Goal: Task Accomplishment & Management: Manage account settings

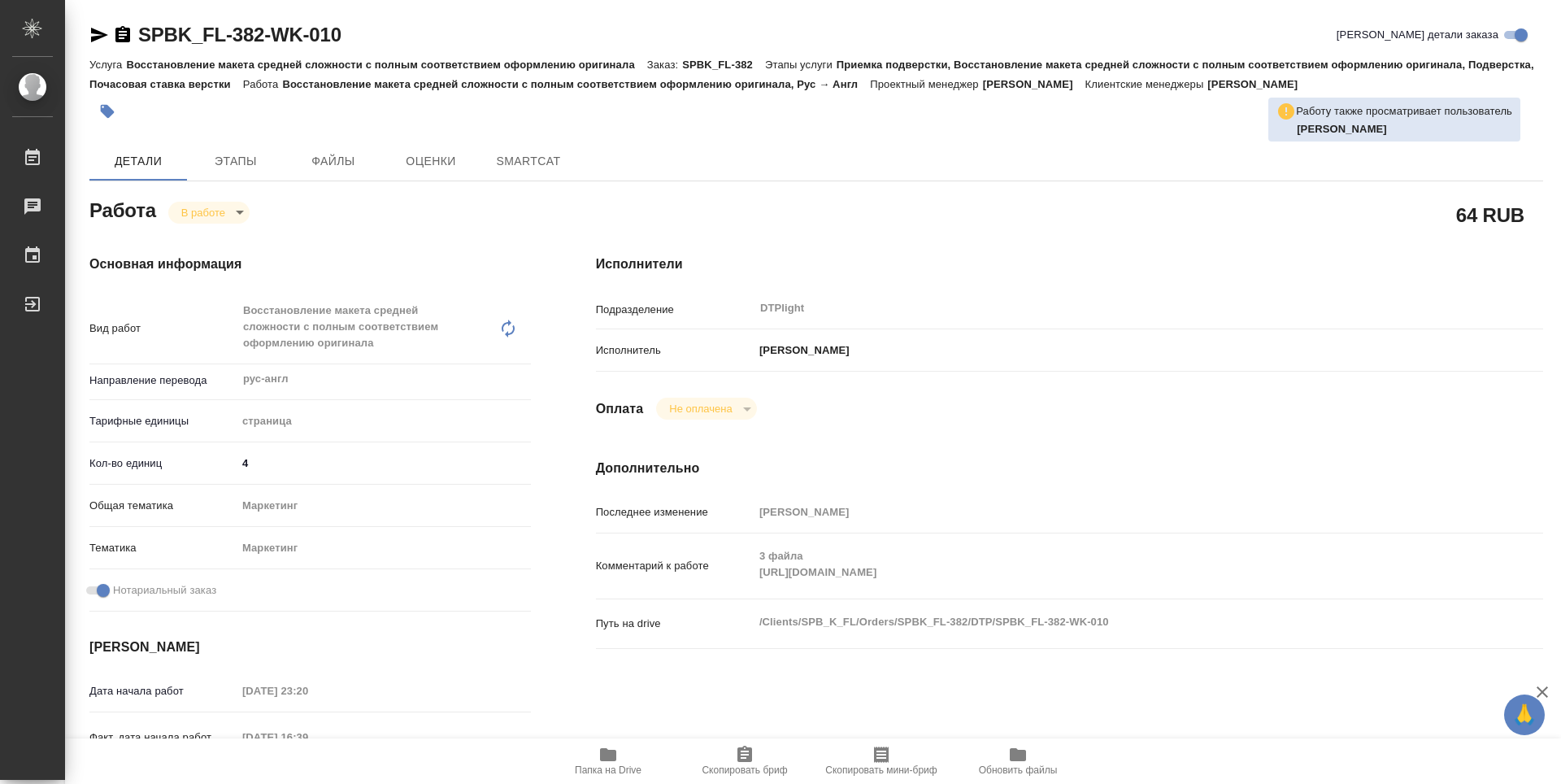
type textarea "x"
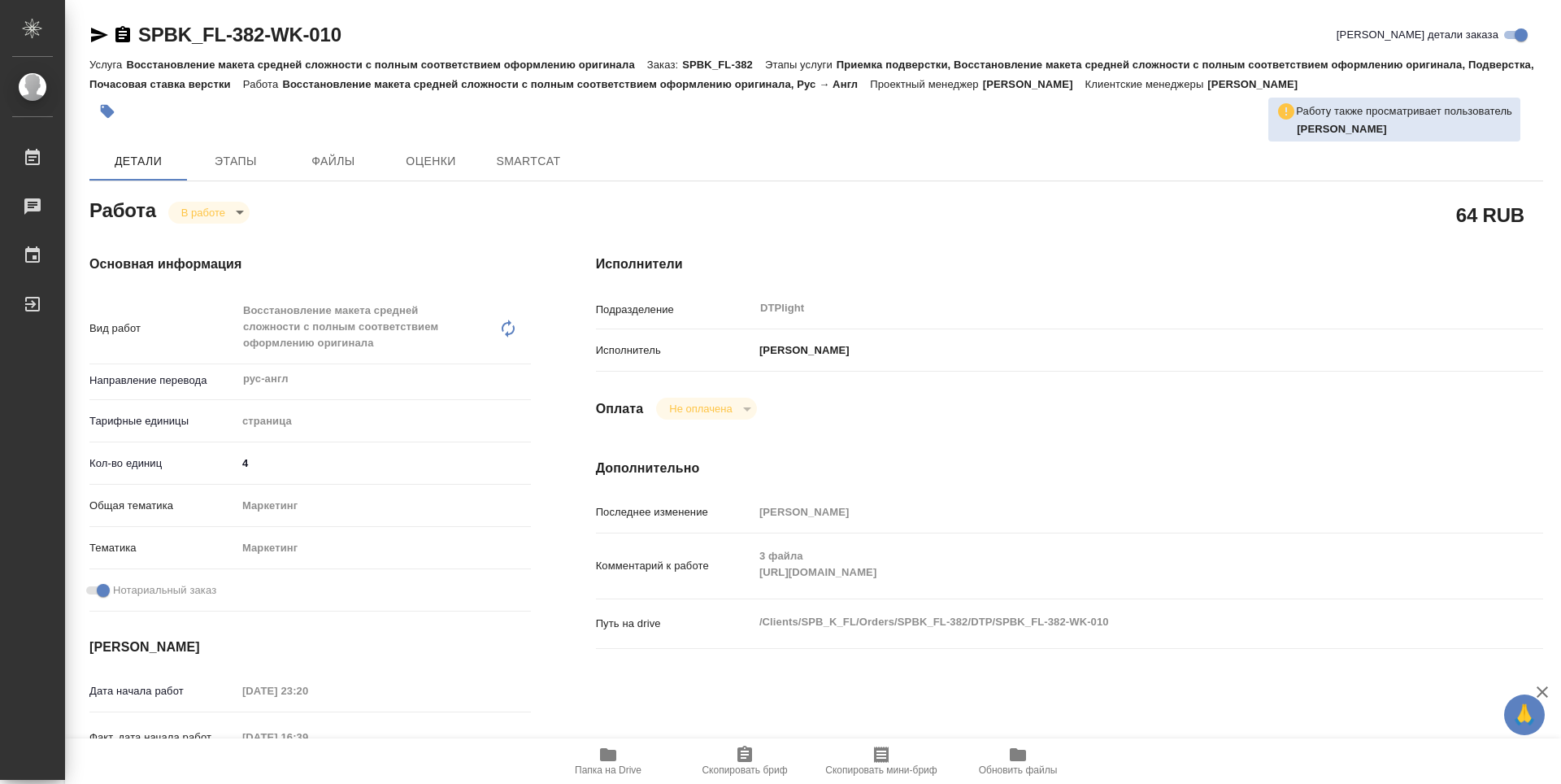
type textarea "x"
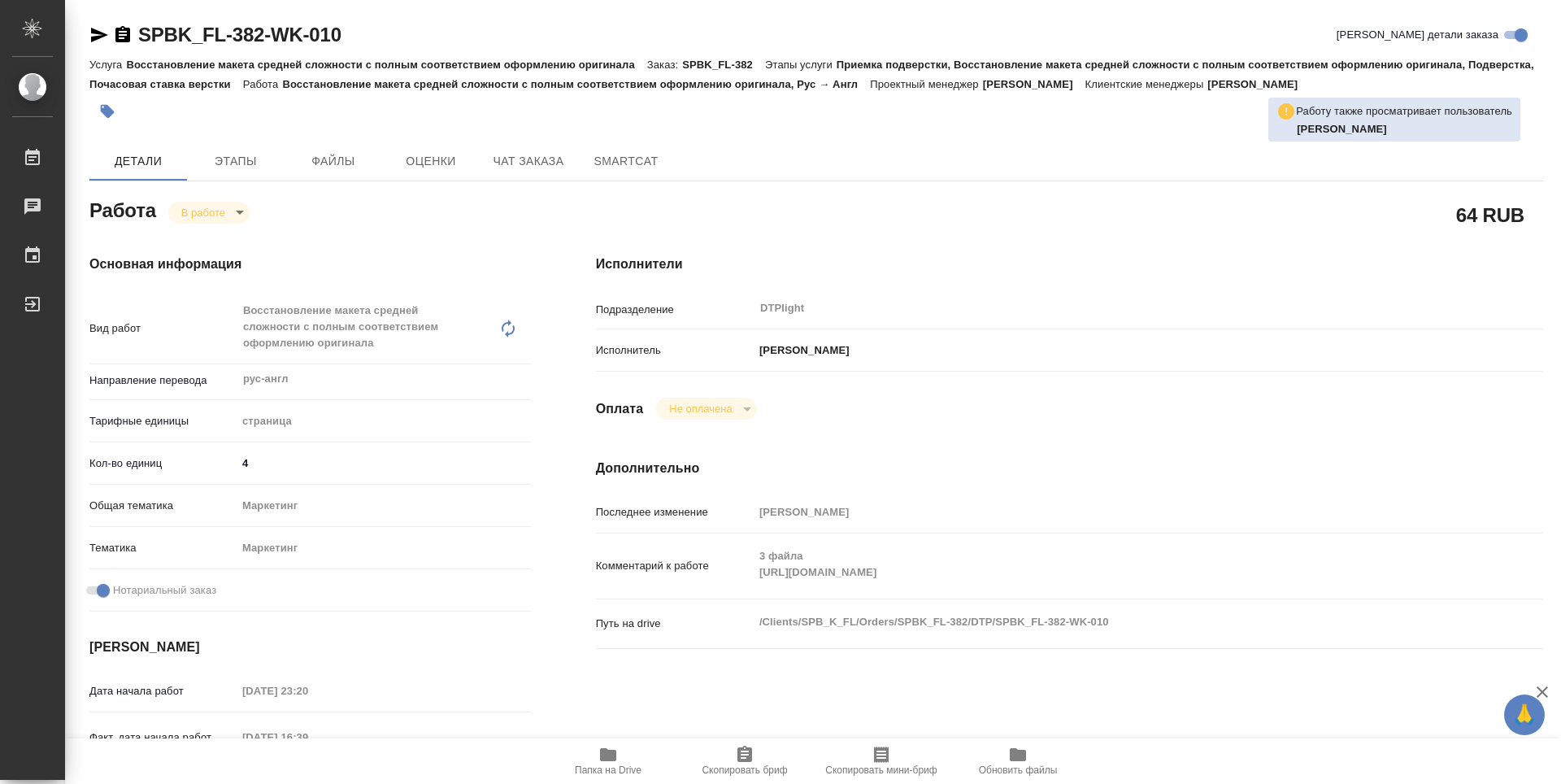
type textarea "x"
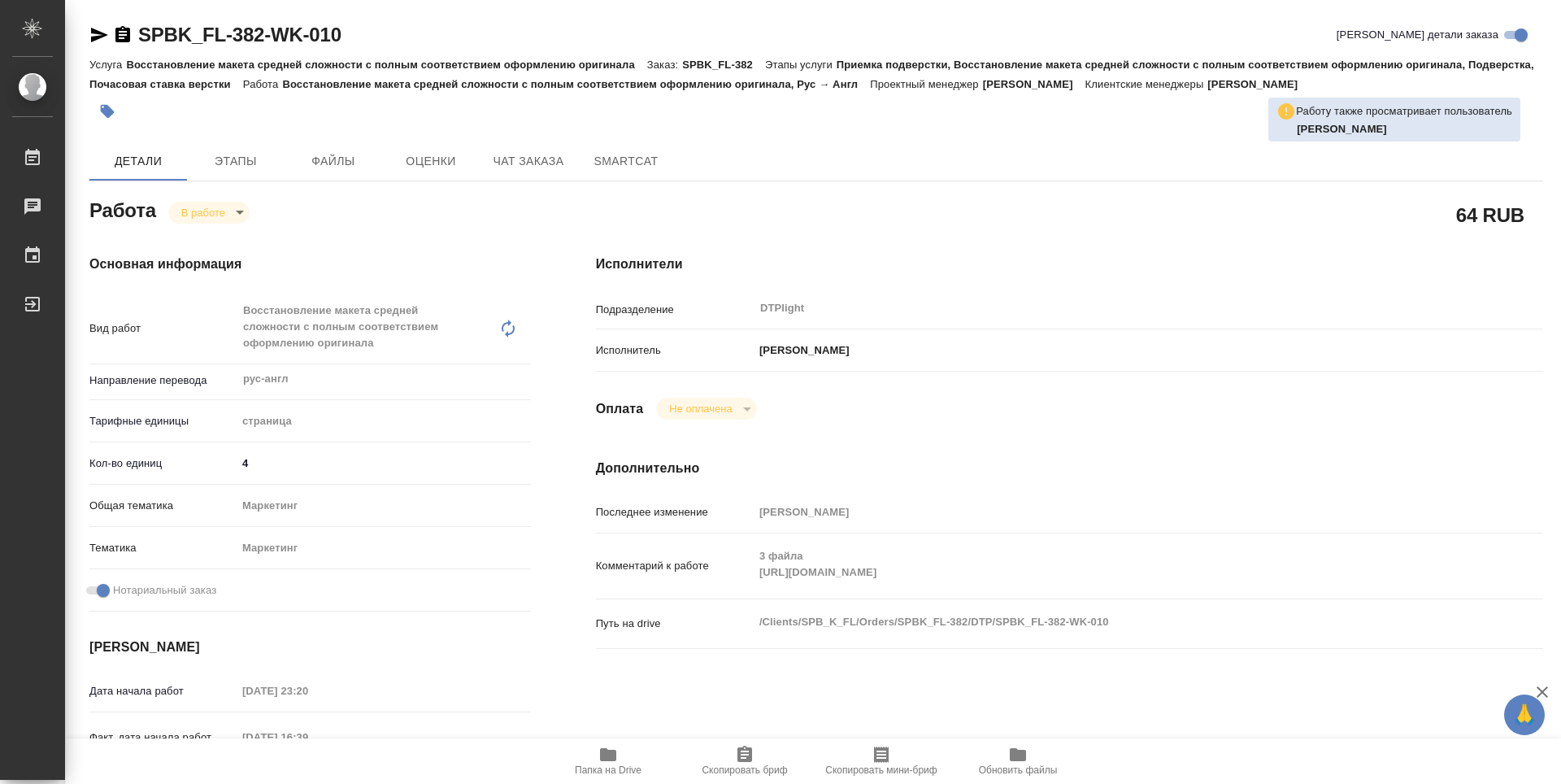
type textarea "x"
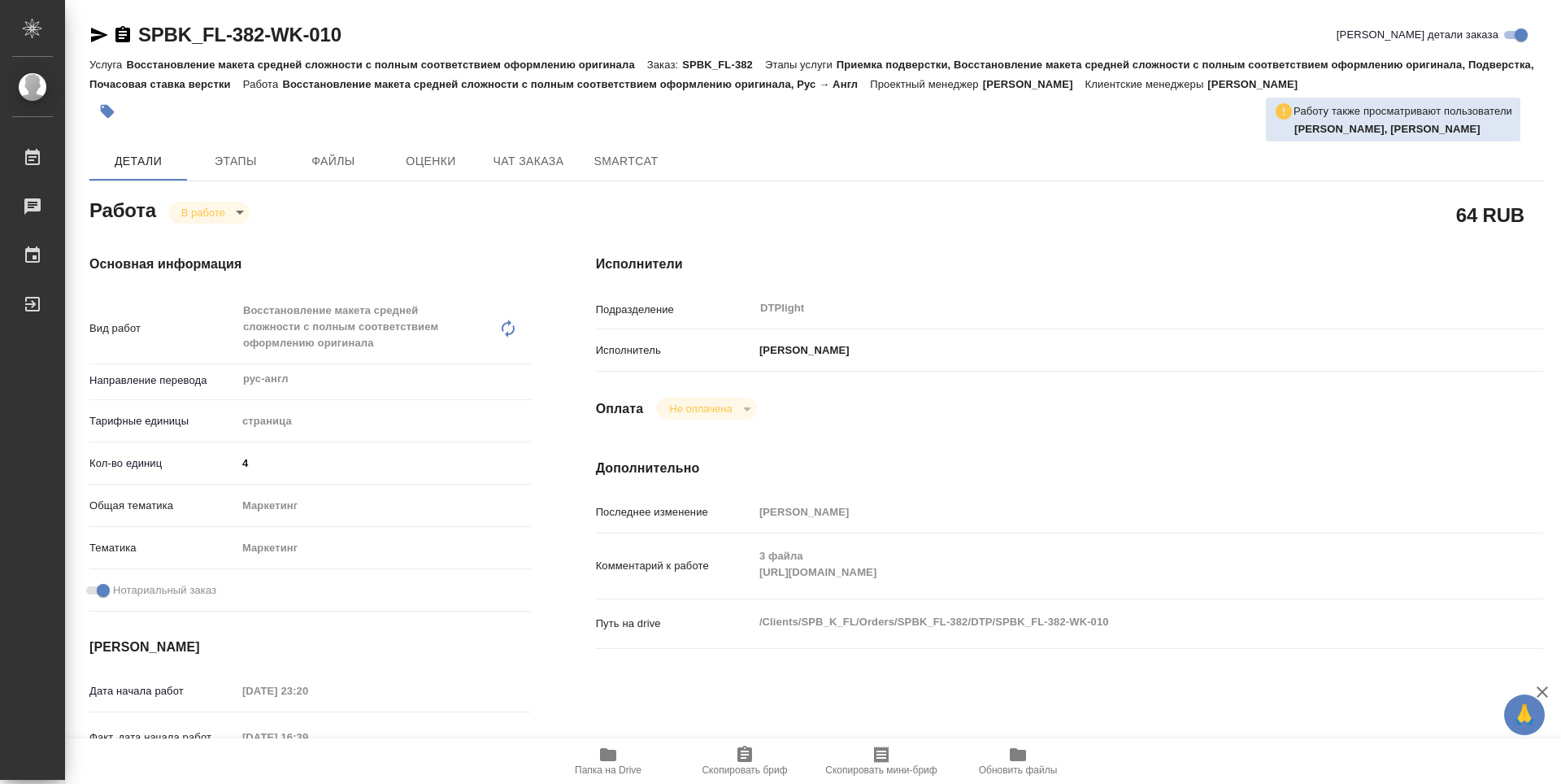
type textarea "x"
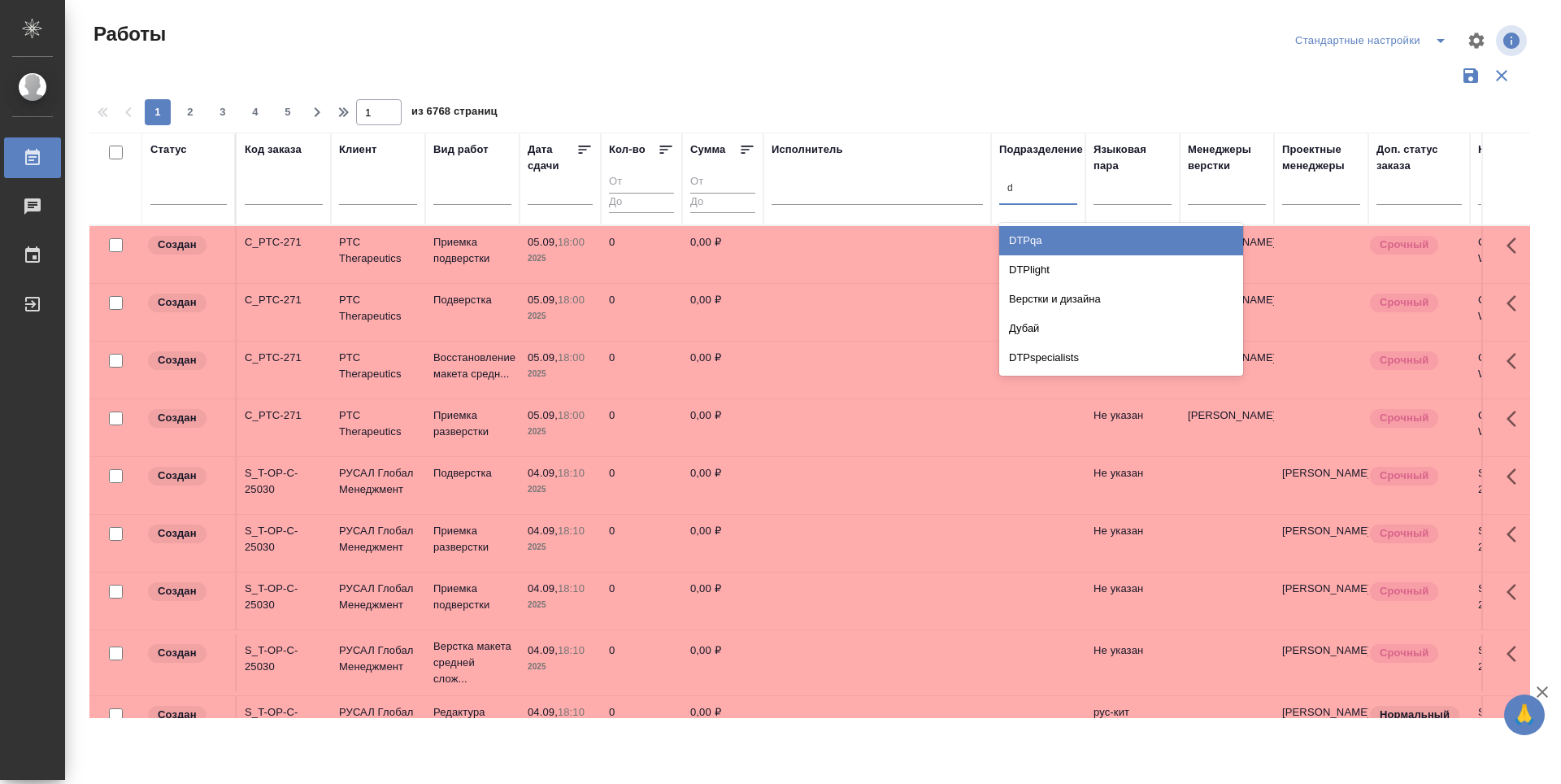
type input "dt"
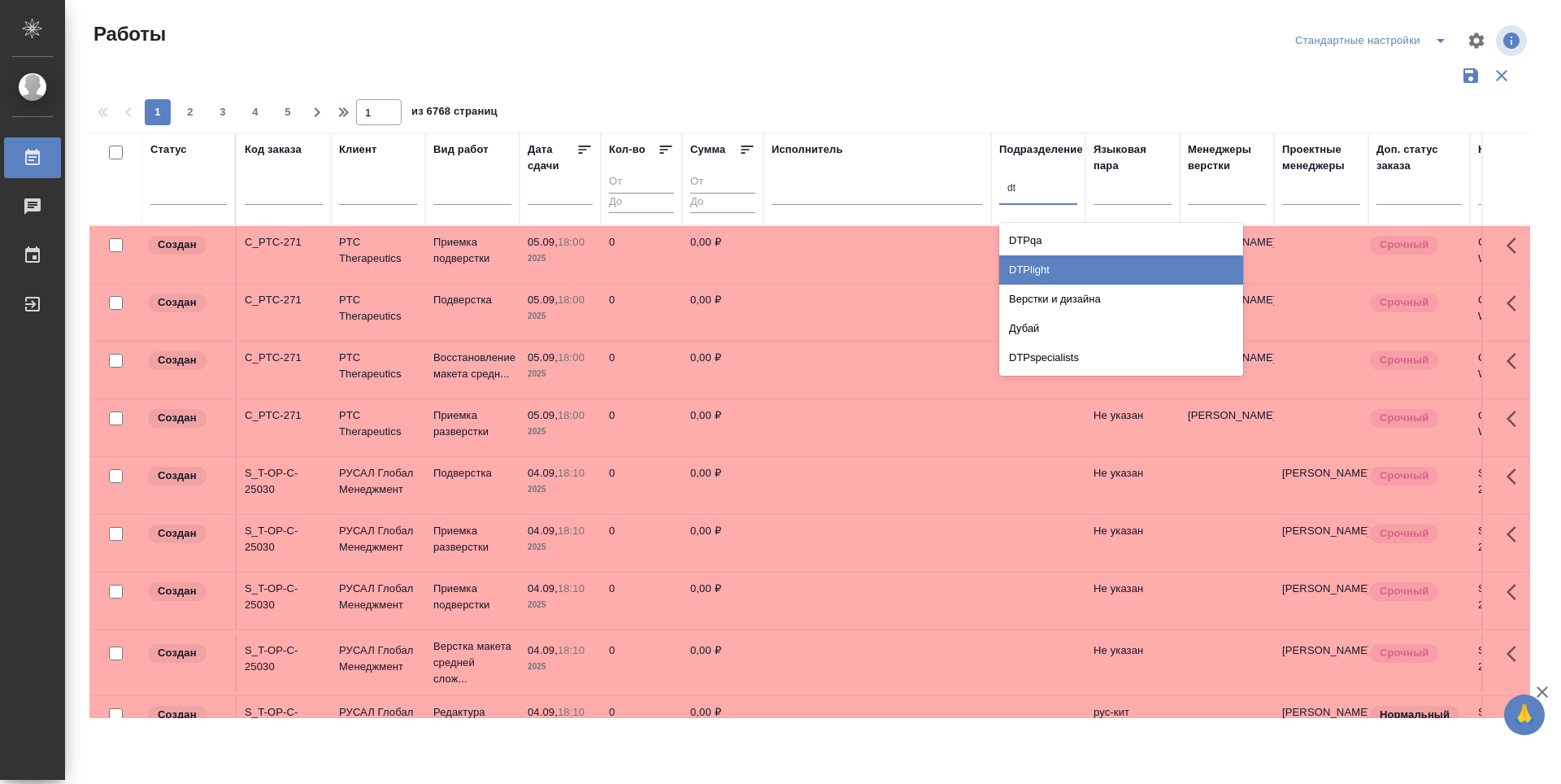
click at [1039, 264] on div "DTPlight" at bounding box center [1121, 270] width 244 height 29
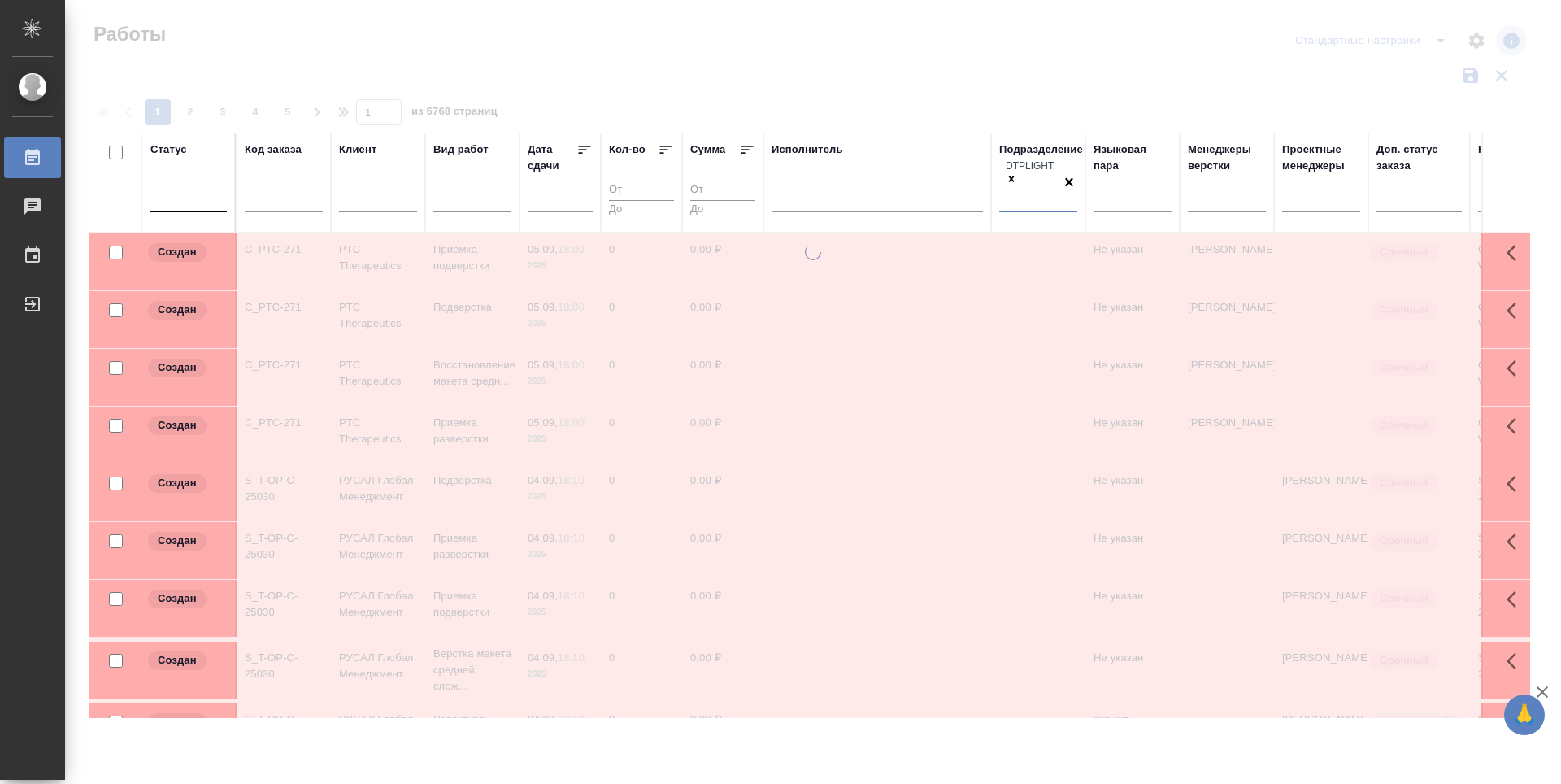
click at [210, 192] on div at bounding box center [189, 196] width 76 height 24
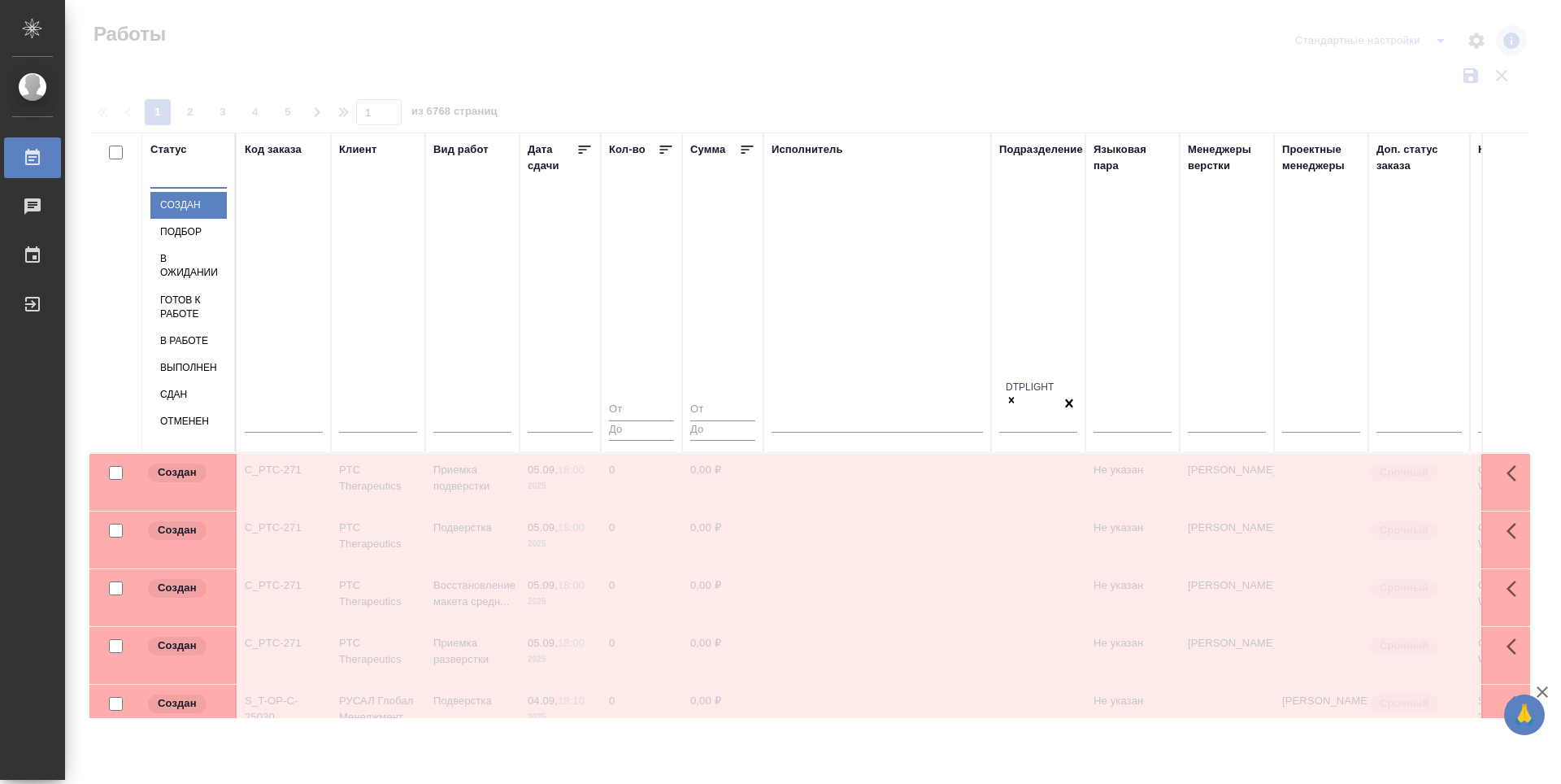
type input "п"
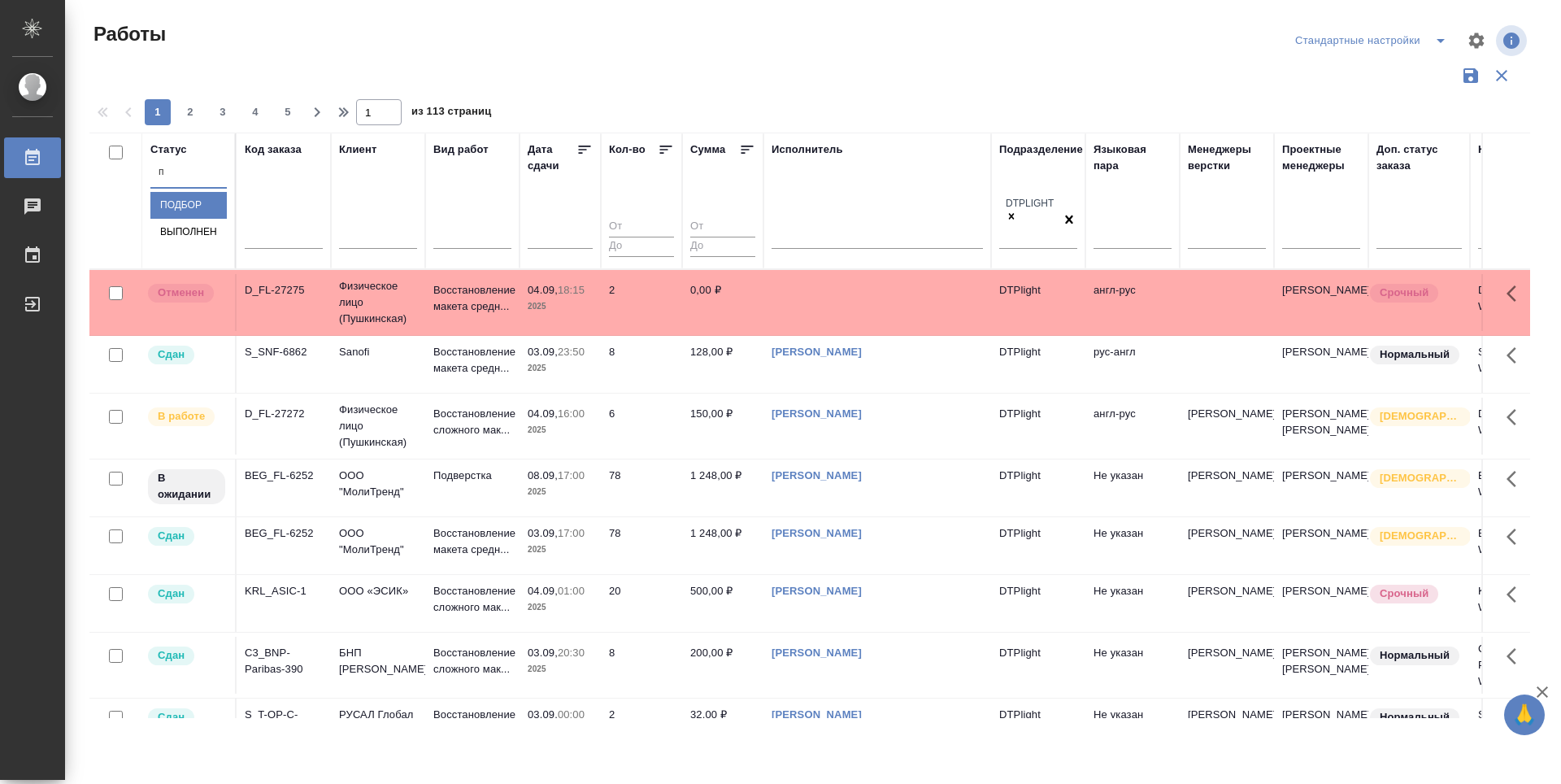
click at [227, 219] on div "Подбор" at bounding box center [189, 205] width 76 height 27
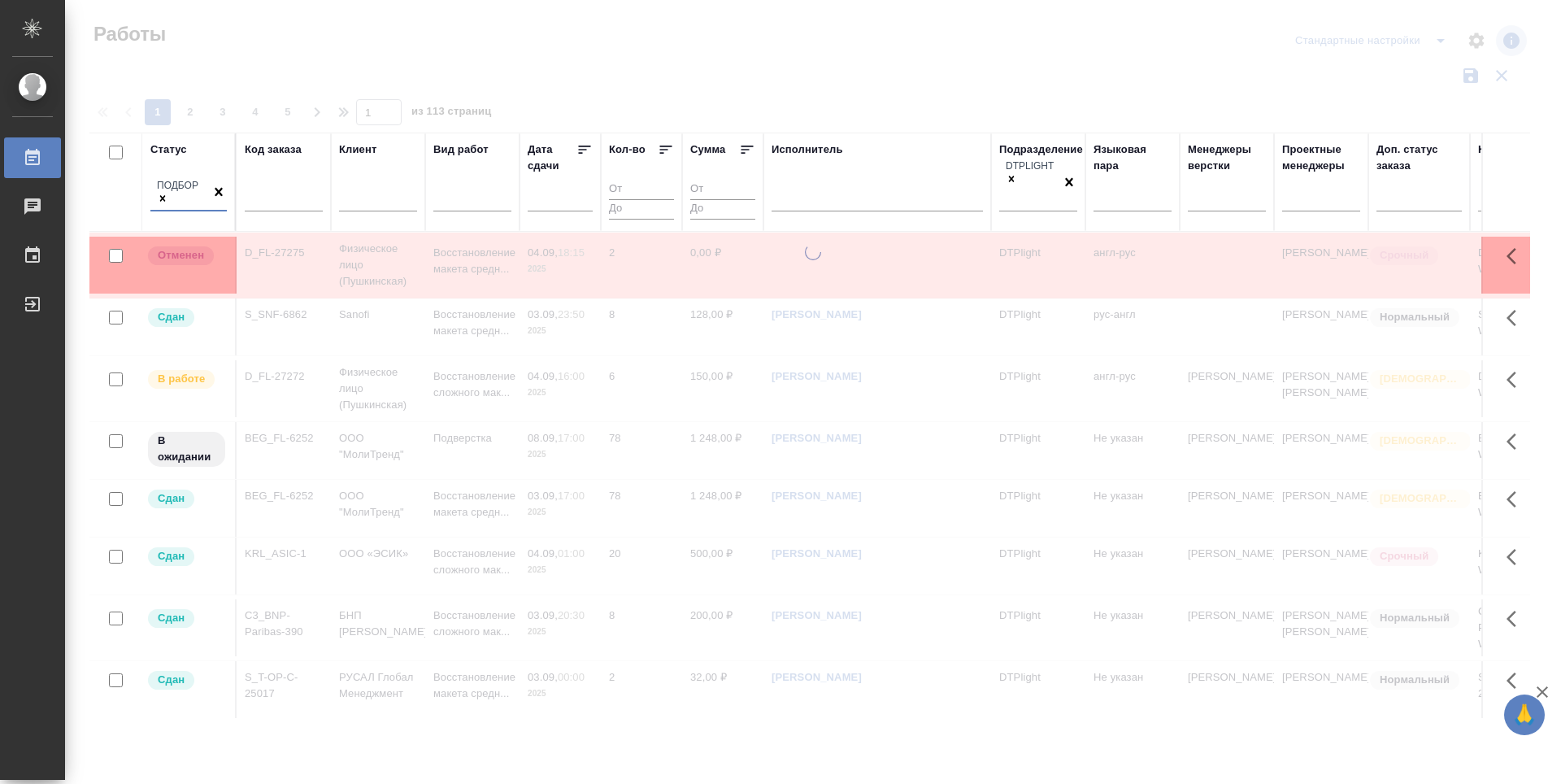
type input "в"
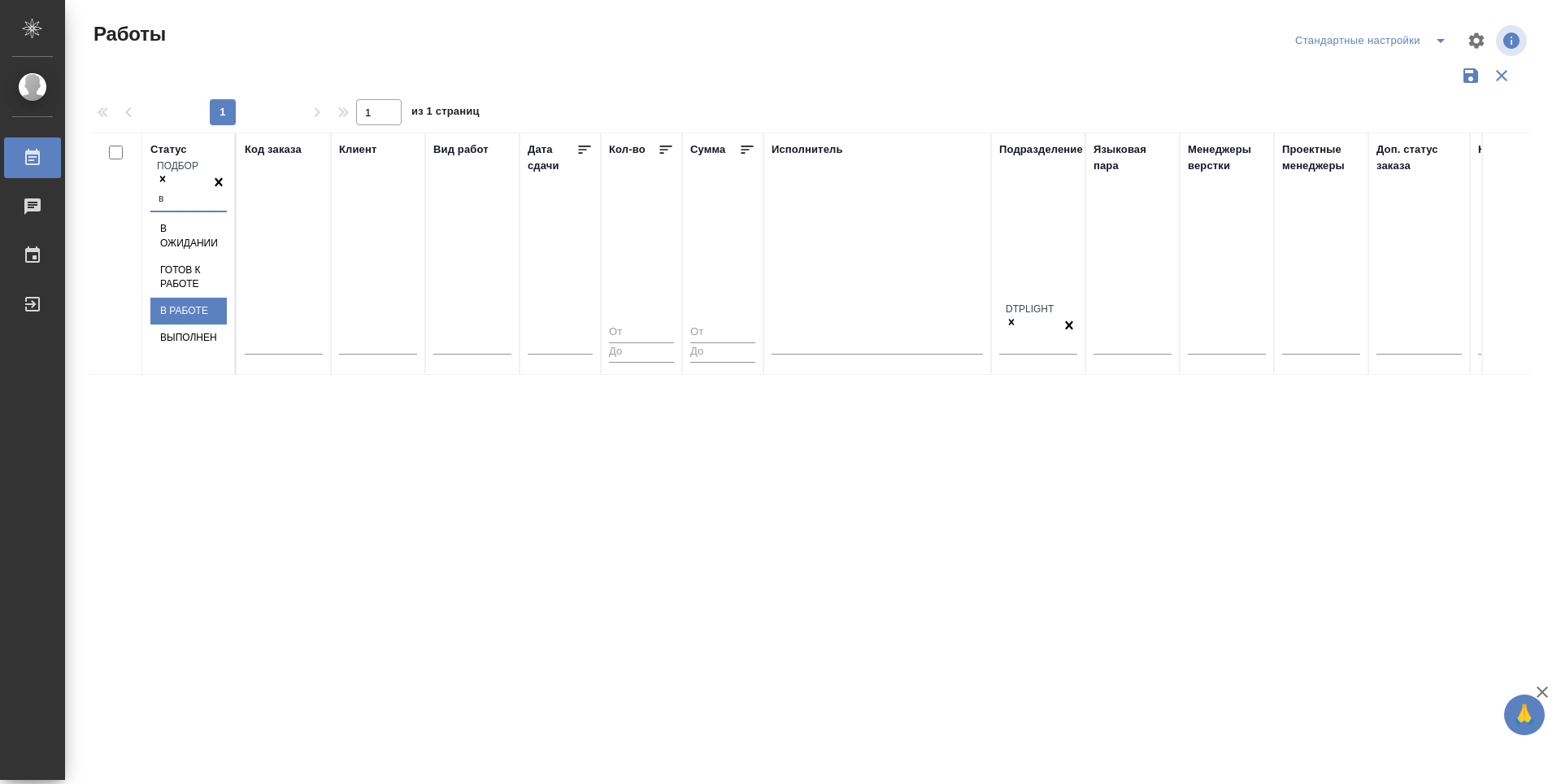
click at [227, 298] on div "В работе" at bounding box center [189, 311] width 76 height 27
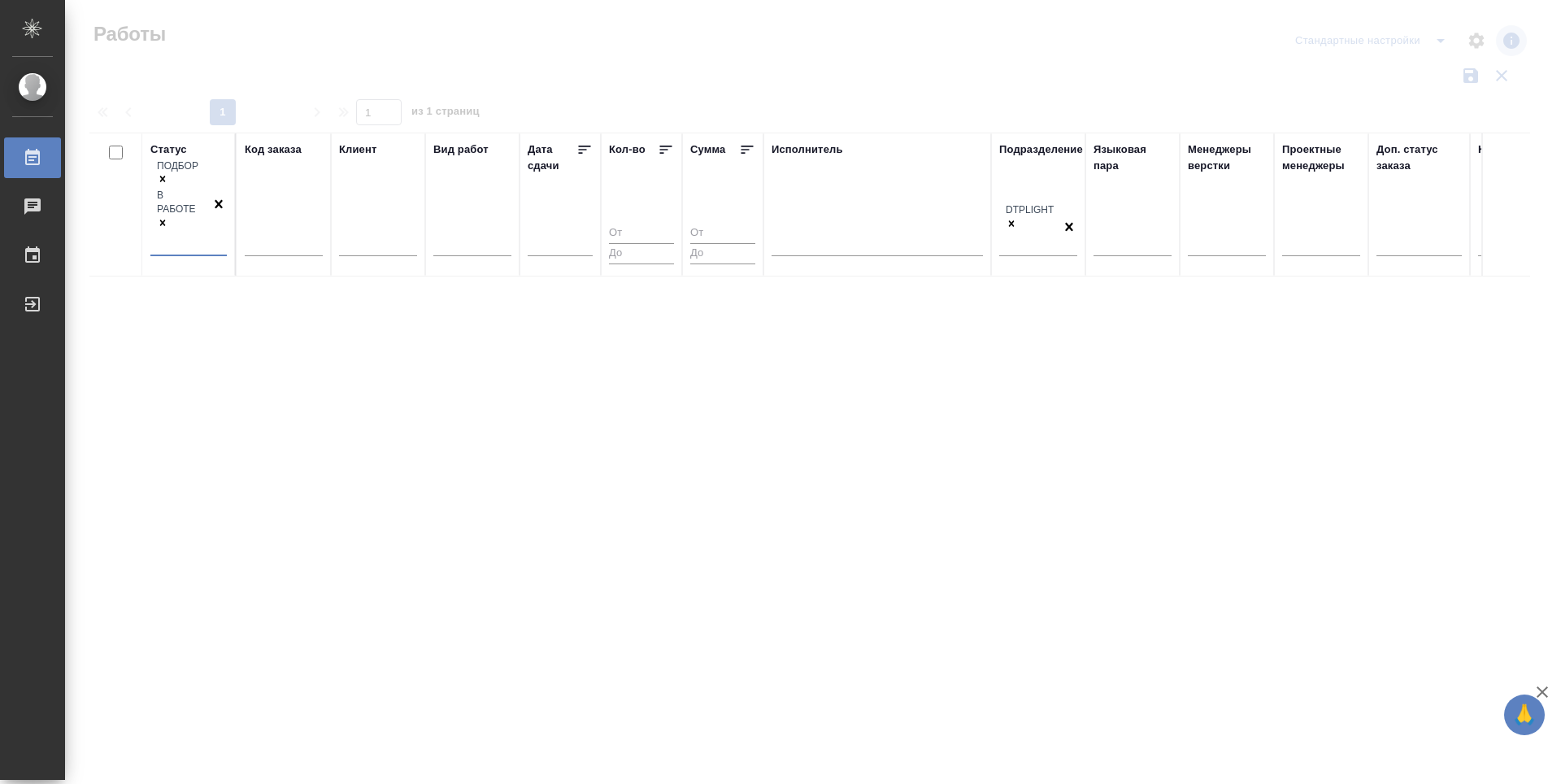
type input "г"
click at [227, 259] on div "Готов к работе" at bounding box center [189, 279] width 76 height 41
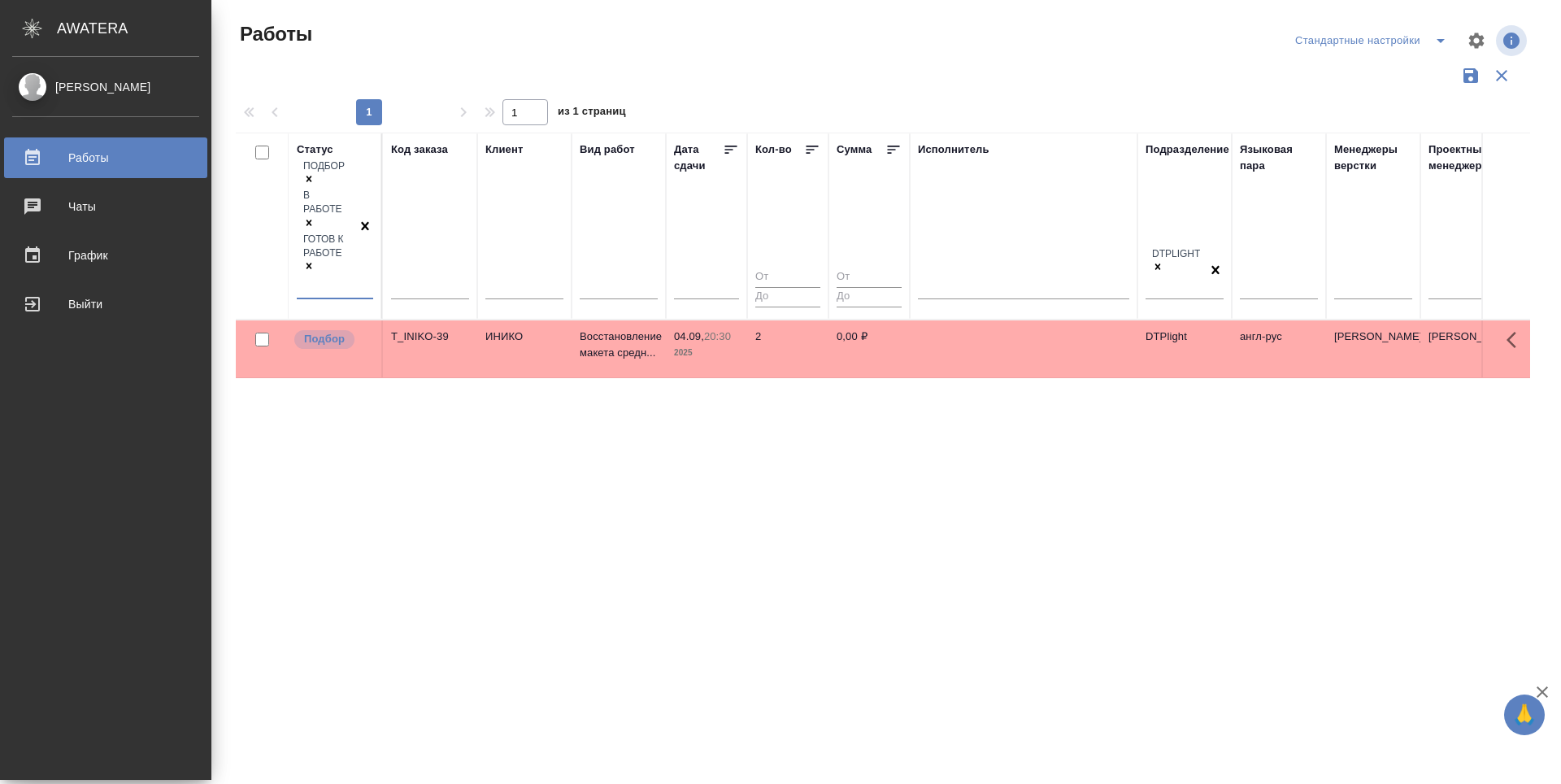
click at [99, 500] on div "Zubakova Viktoriya Работы 0 Чаты График Выйти" at bounding box center [106, 418] width 211 height 723
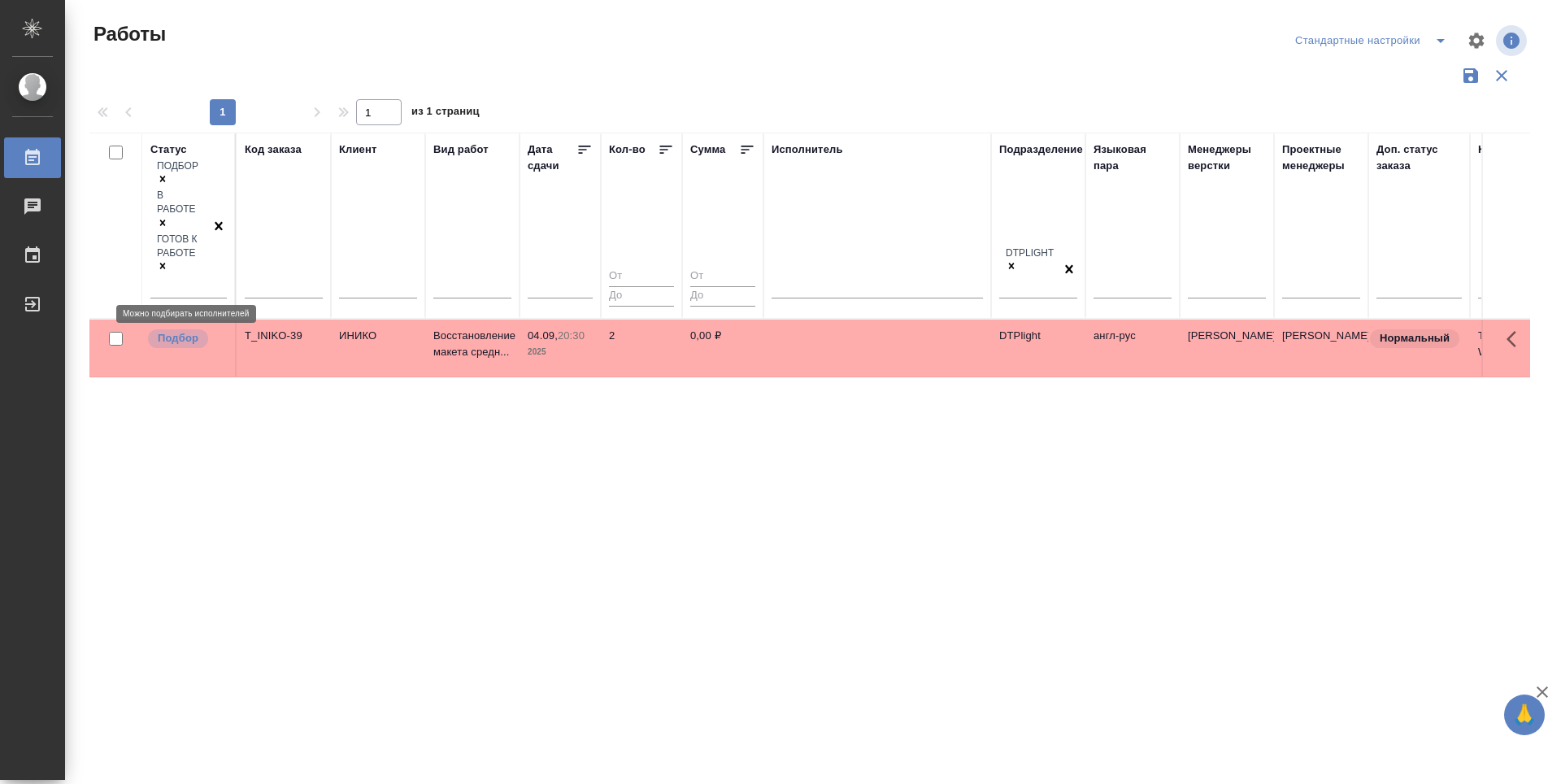
click at [172, 330] on p "Подбор" at bounding box center [178, 338] width 41 height 16
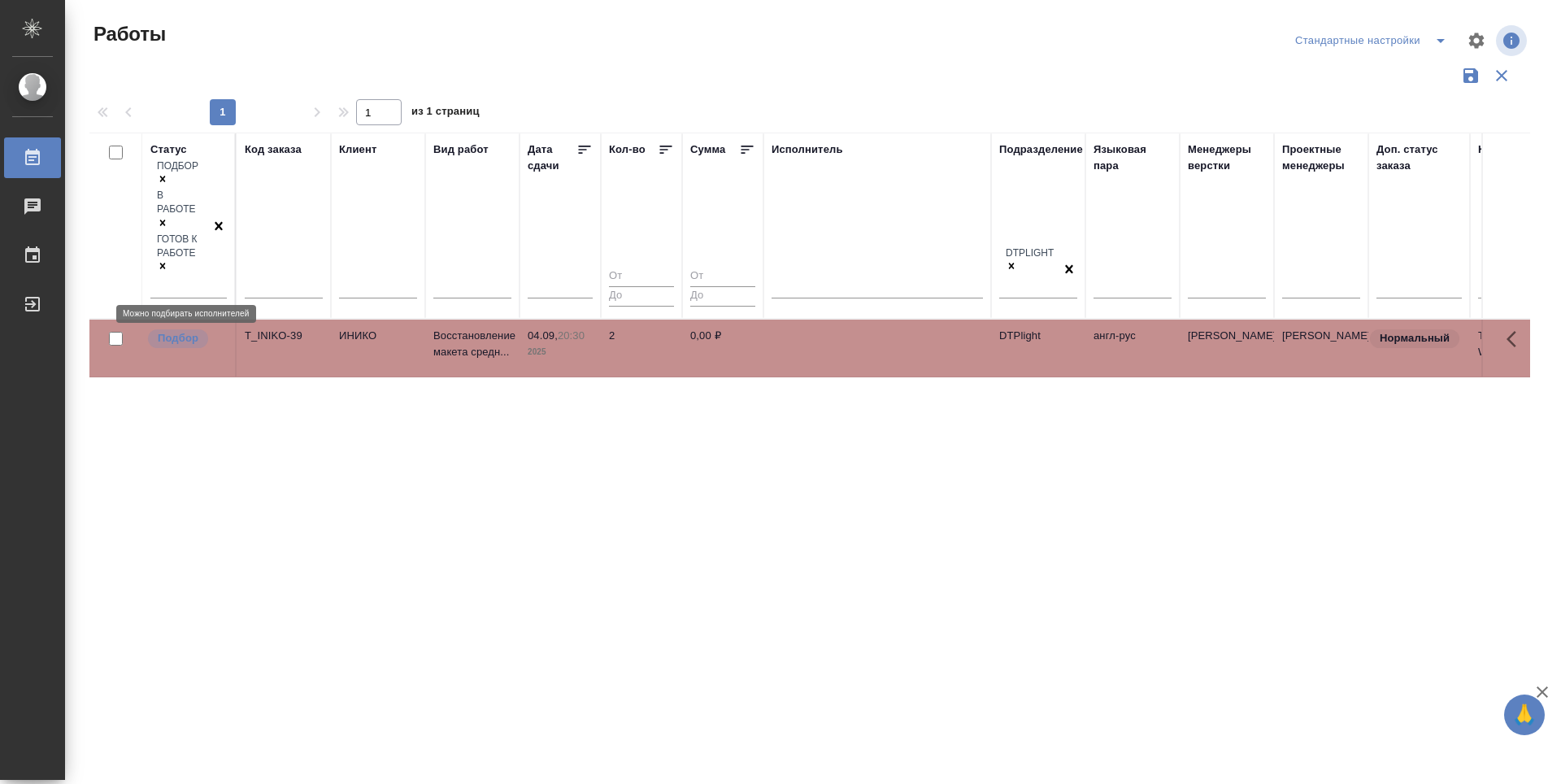
click at [172, 330] on p "Подбор" at bounding box center [178, 338] width 41 height 16
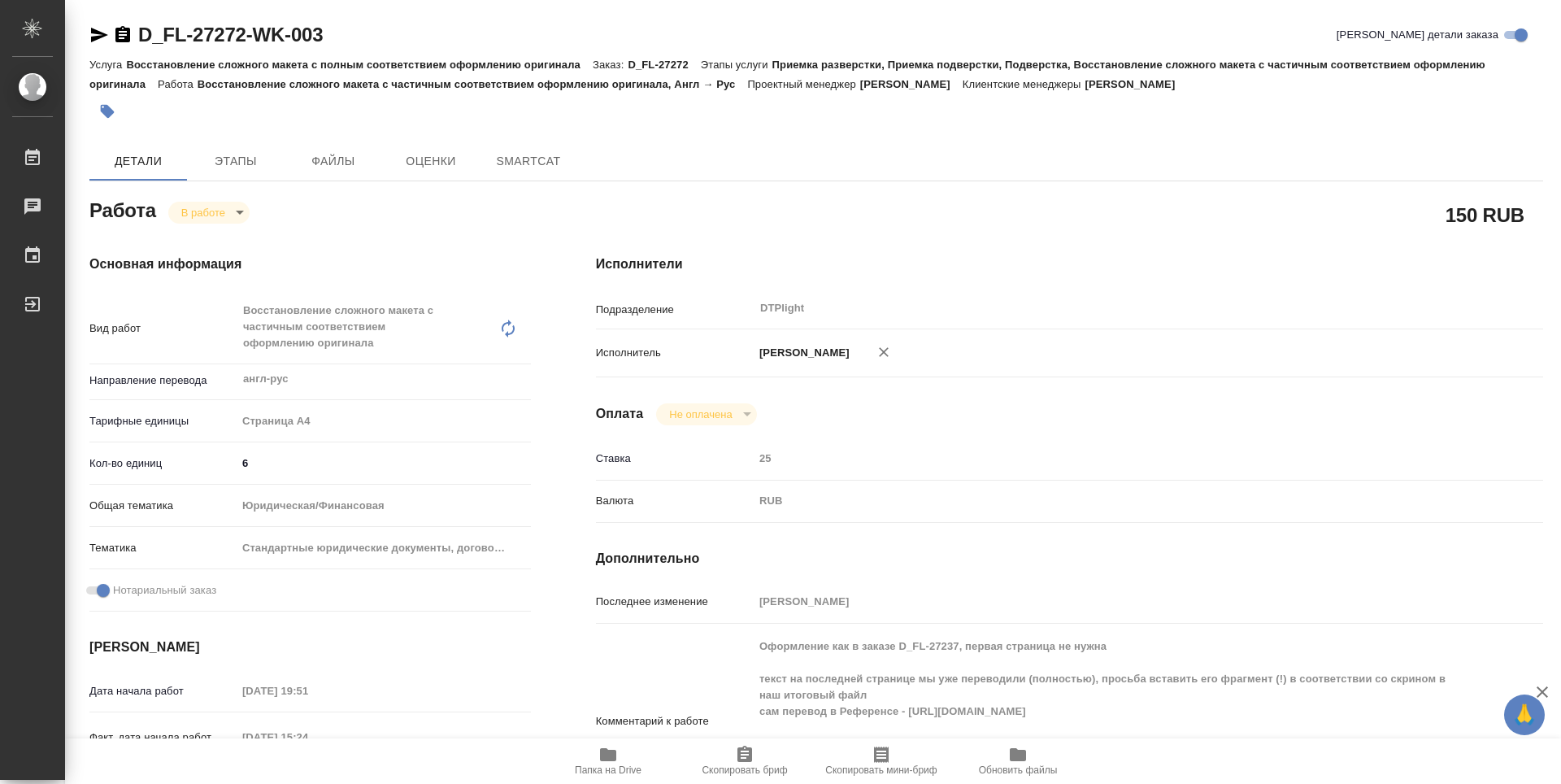
type textarea "x"
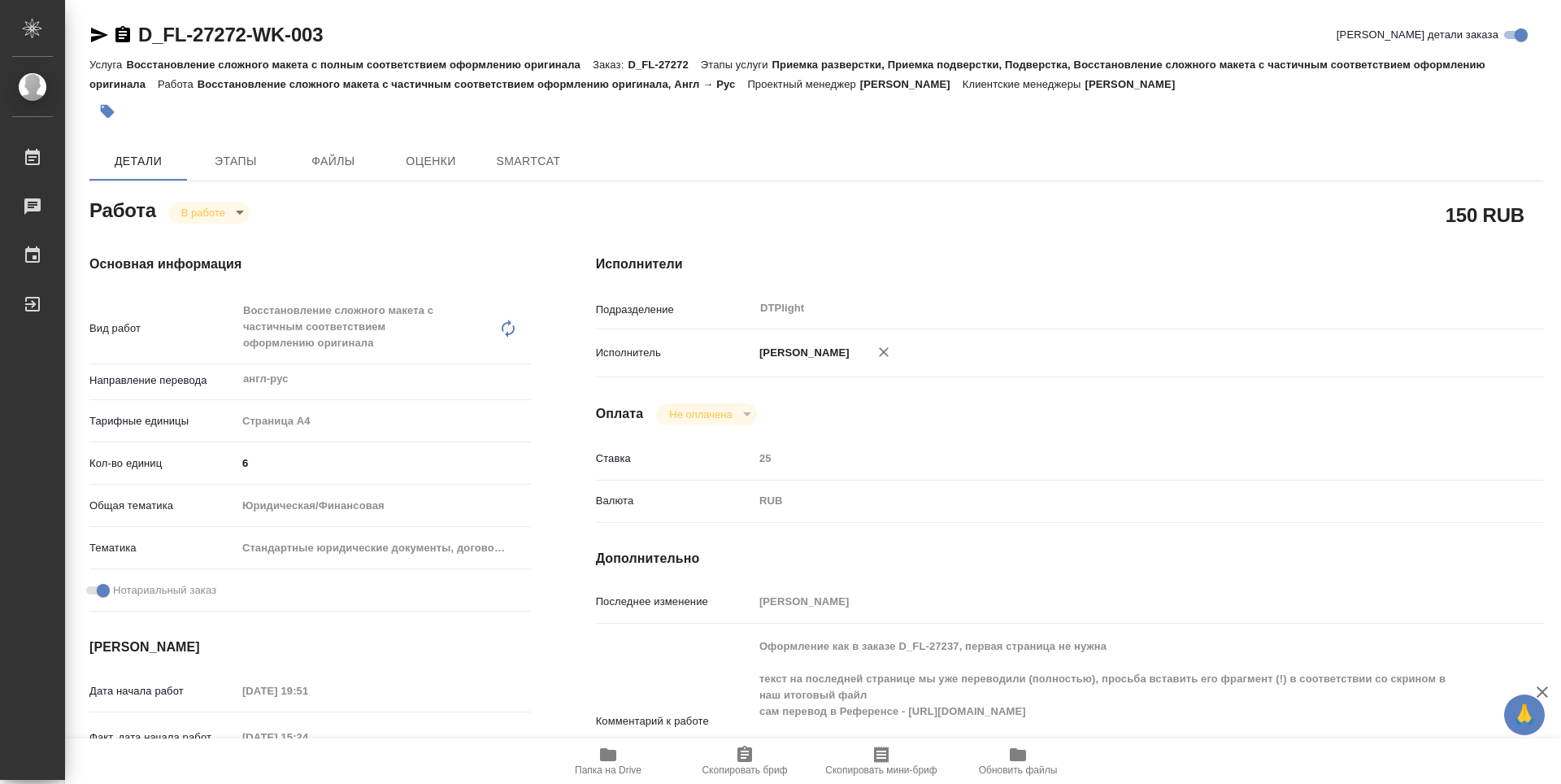
type textarea "x"
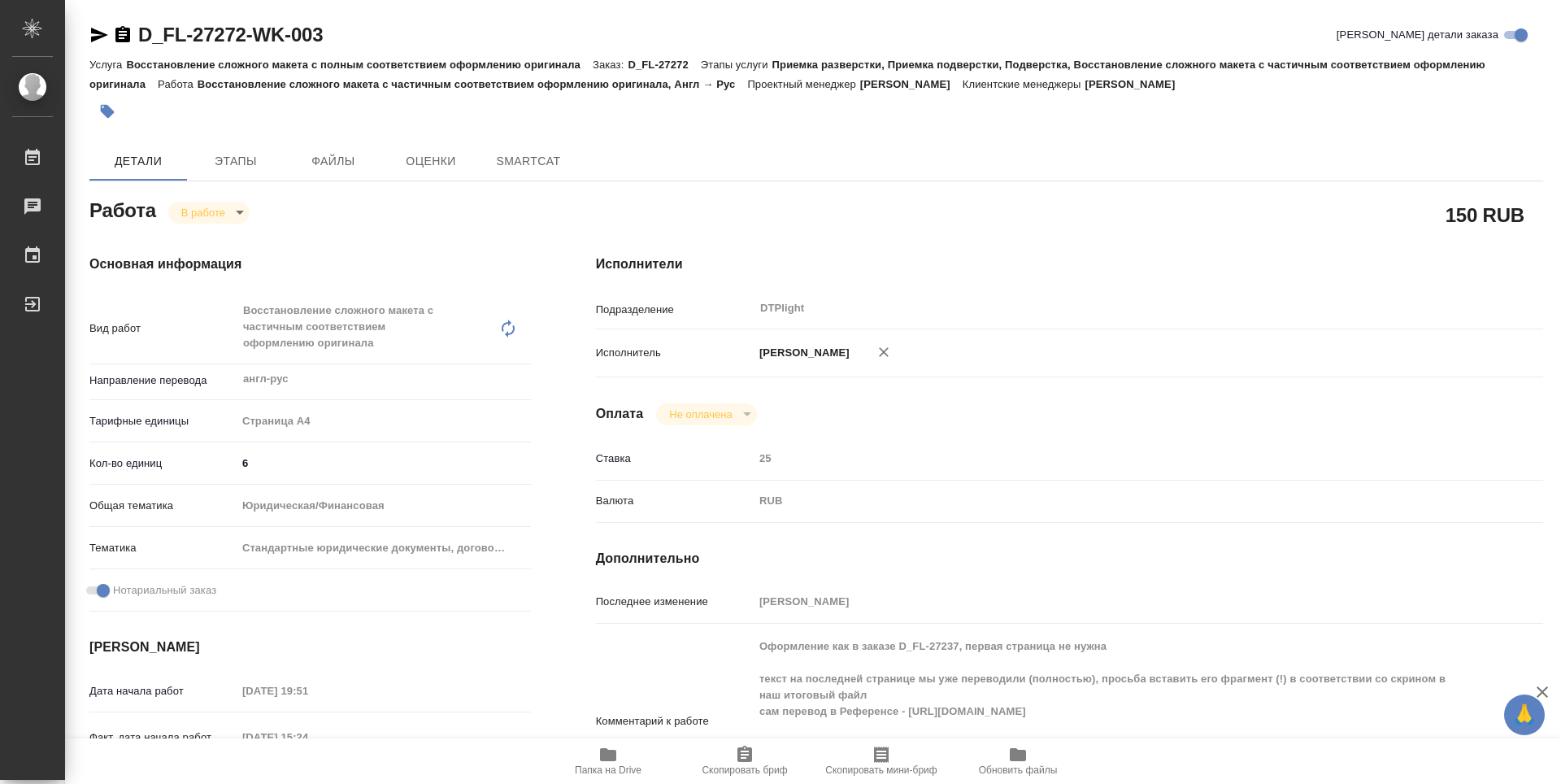
type textarea "x"
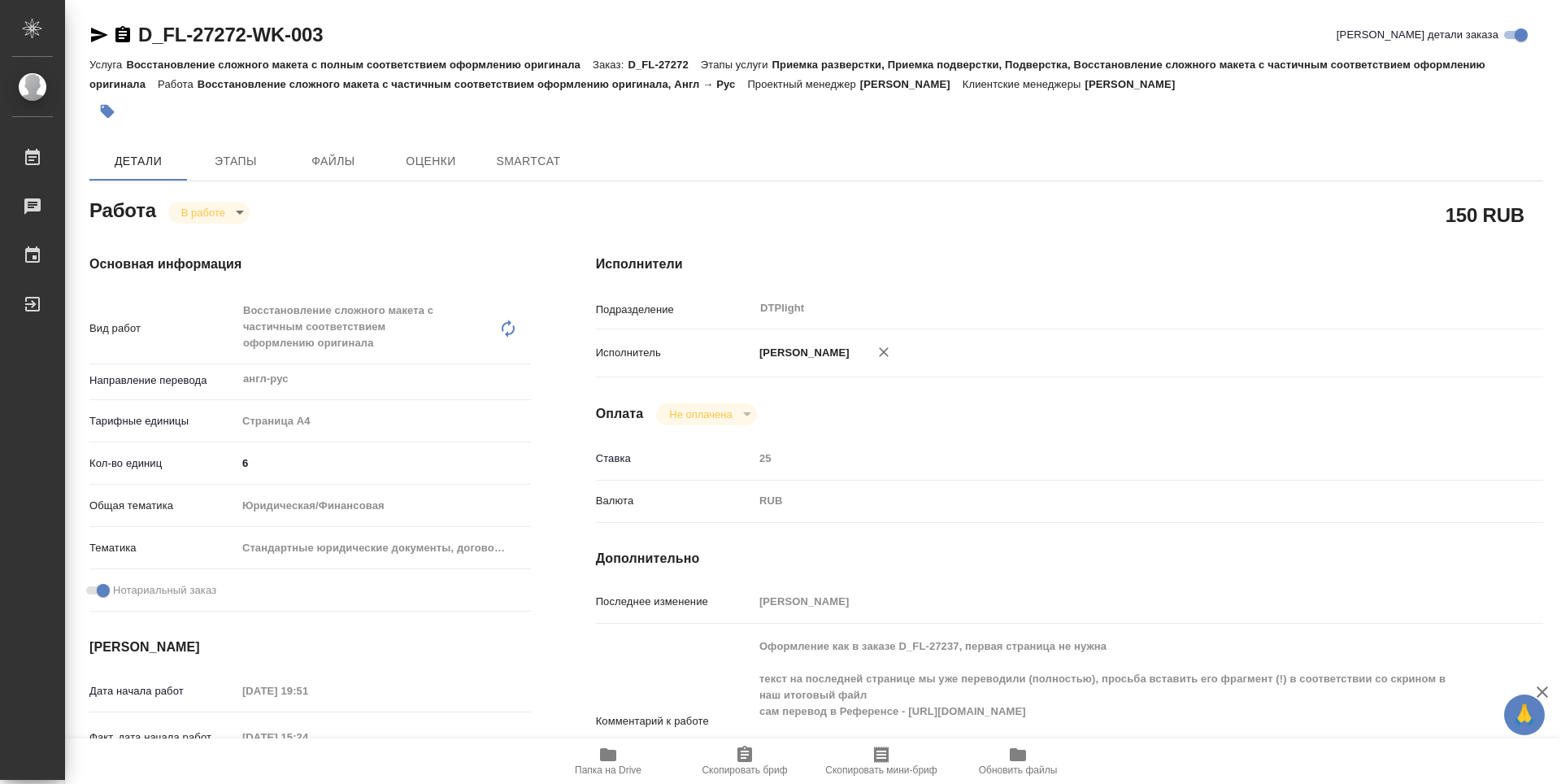
type textarea "x"
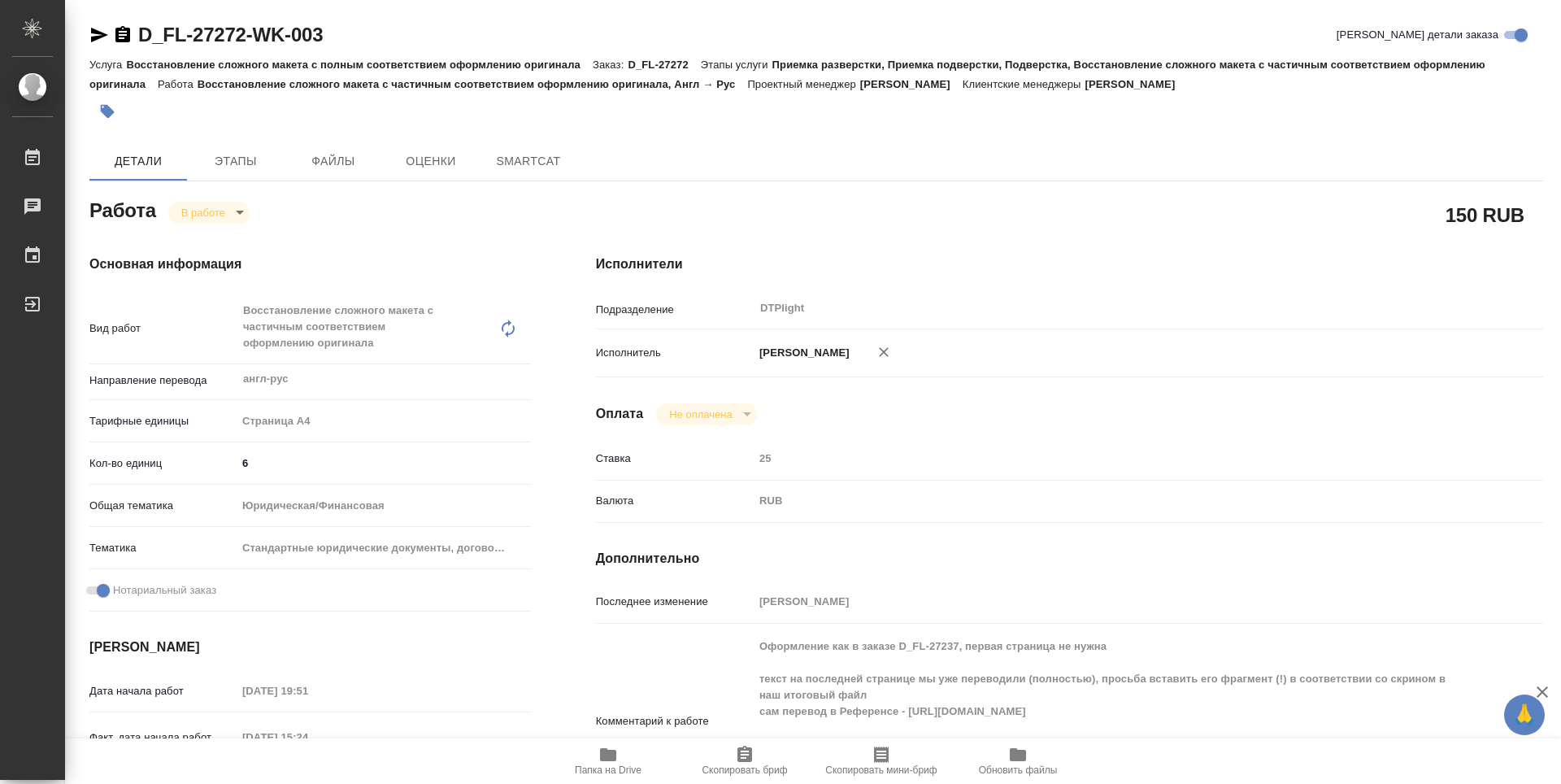
type textarea "x"
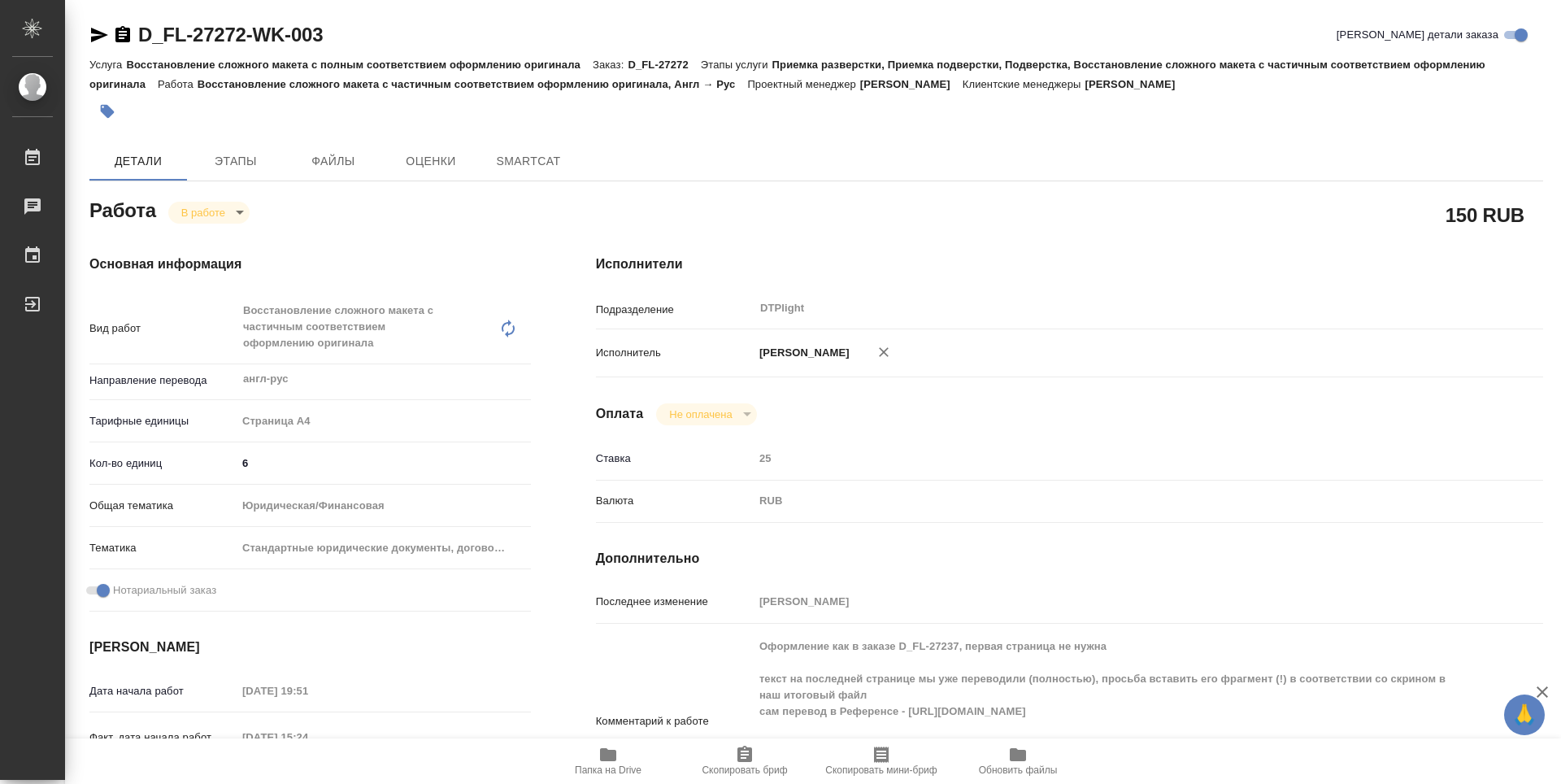
type textarea "x"
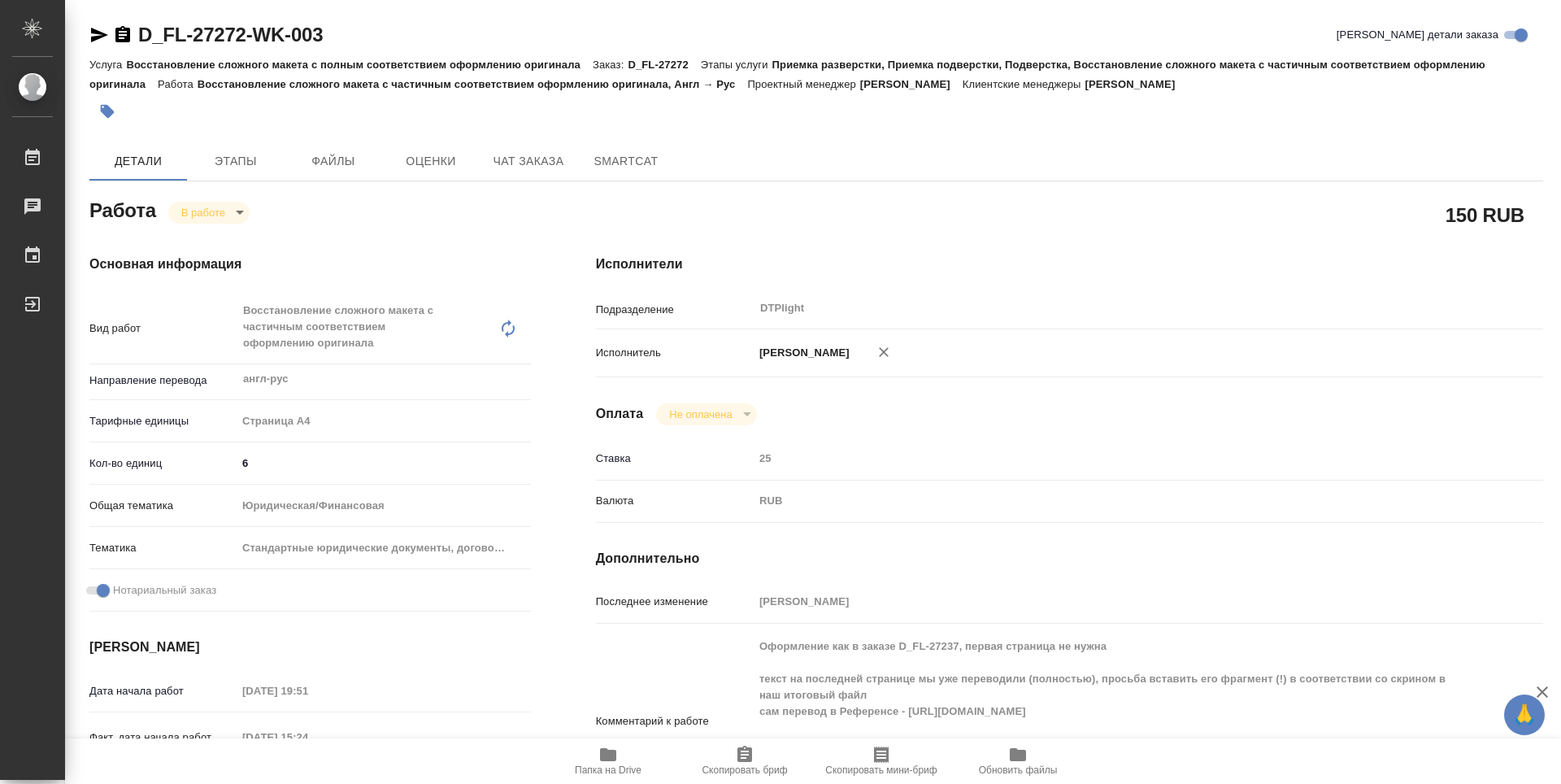
type textarea "x"
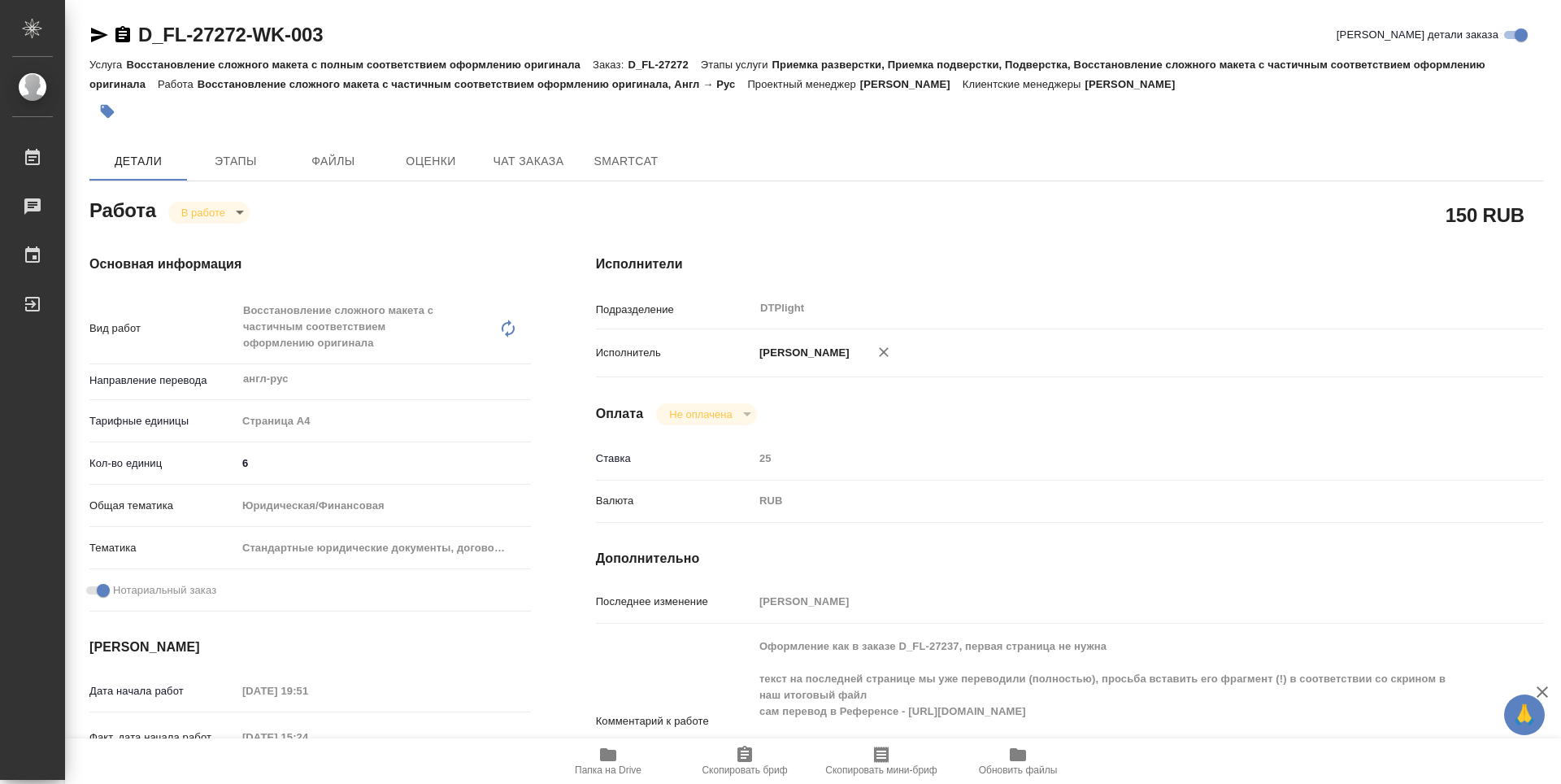
type textarea "x"
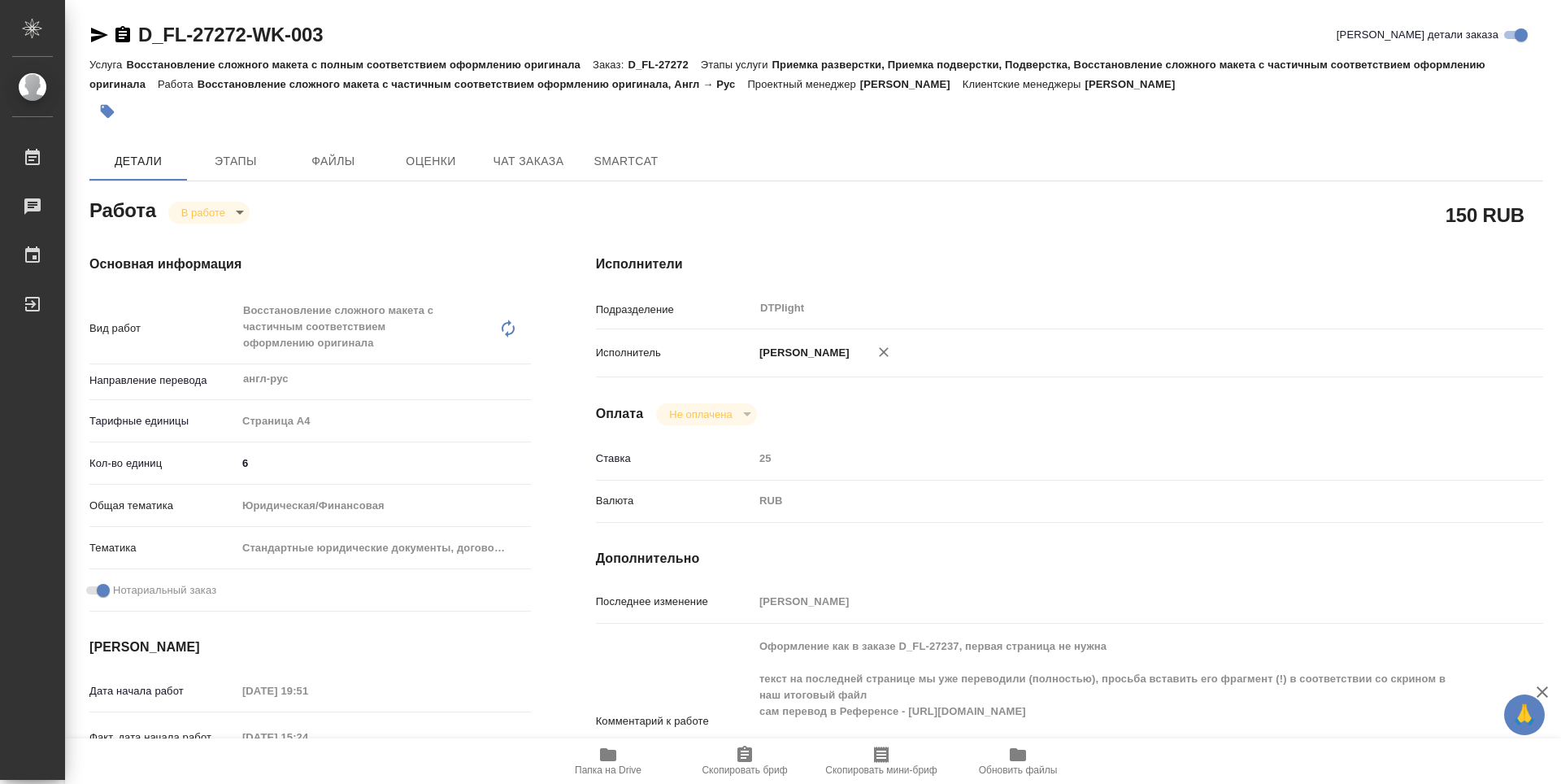
click at [609, 762] on icon "button" at bounding box center [608, 755] width 20 height 20
type textarea "x"
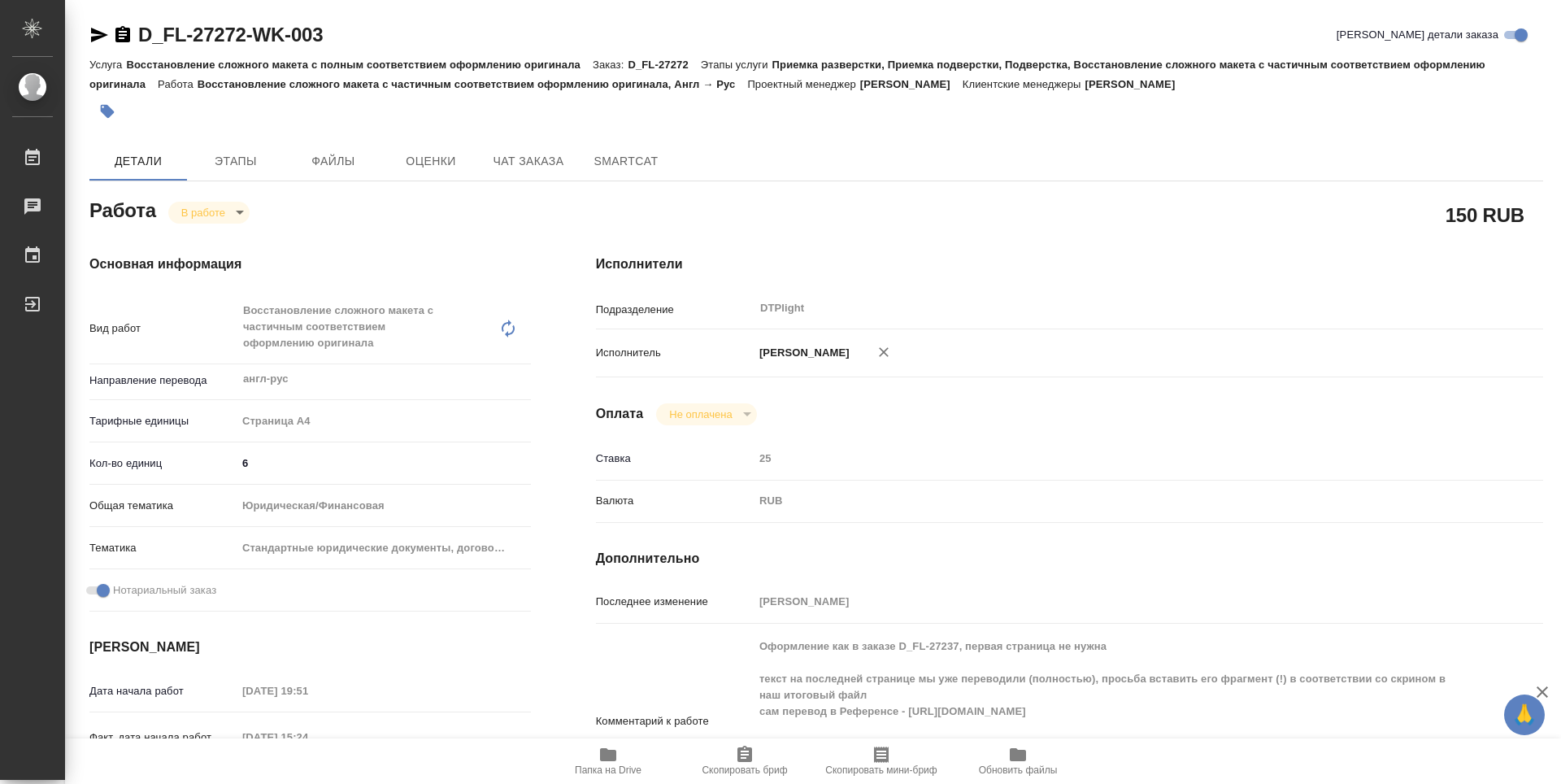
type textarea "x"
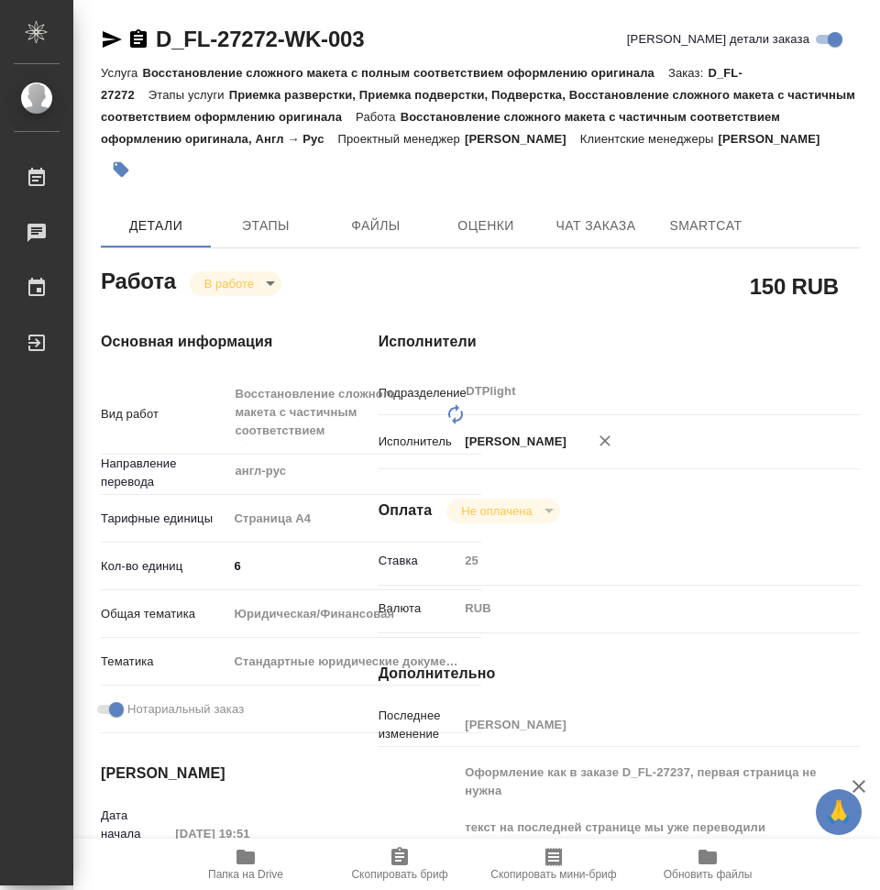
type textarea "x"
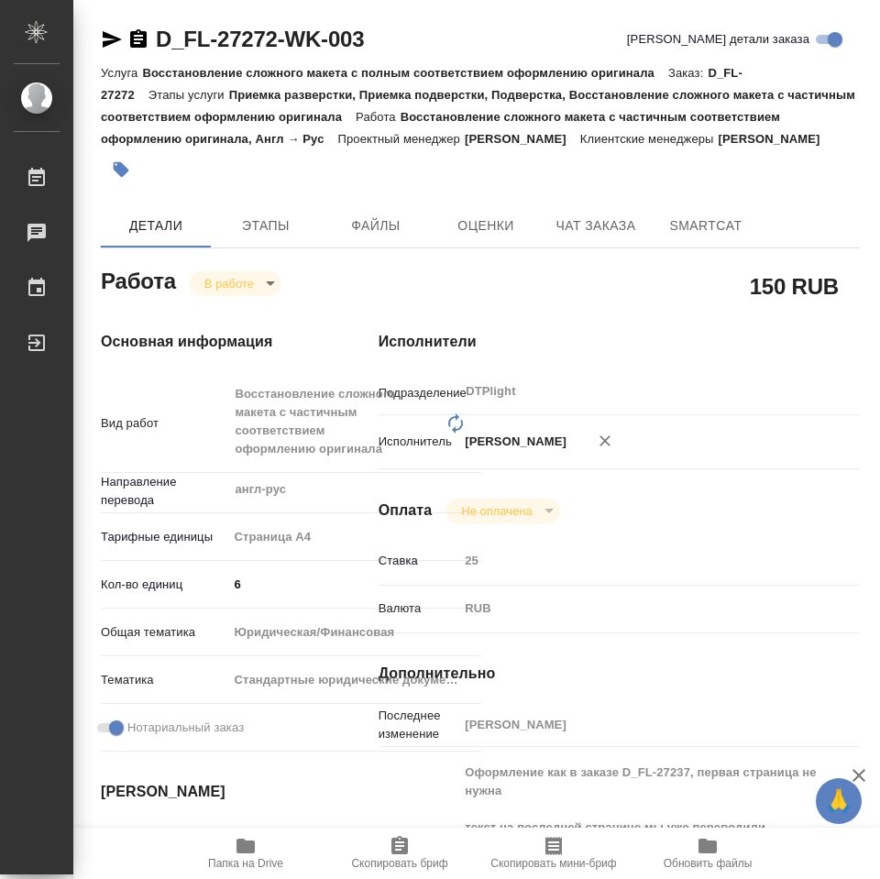
type textarea "x"
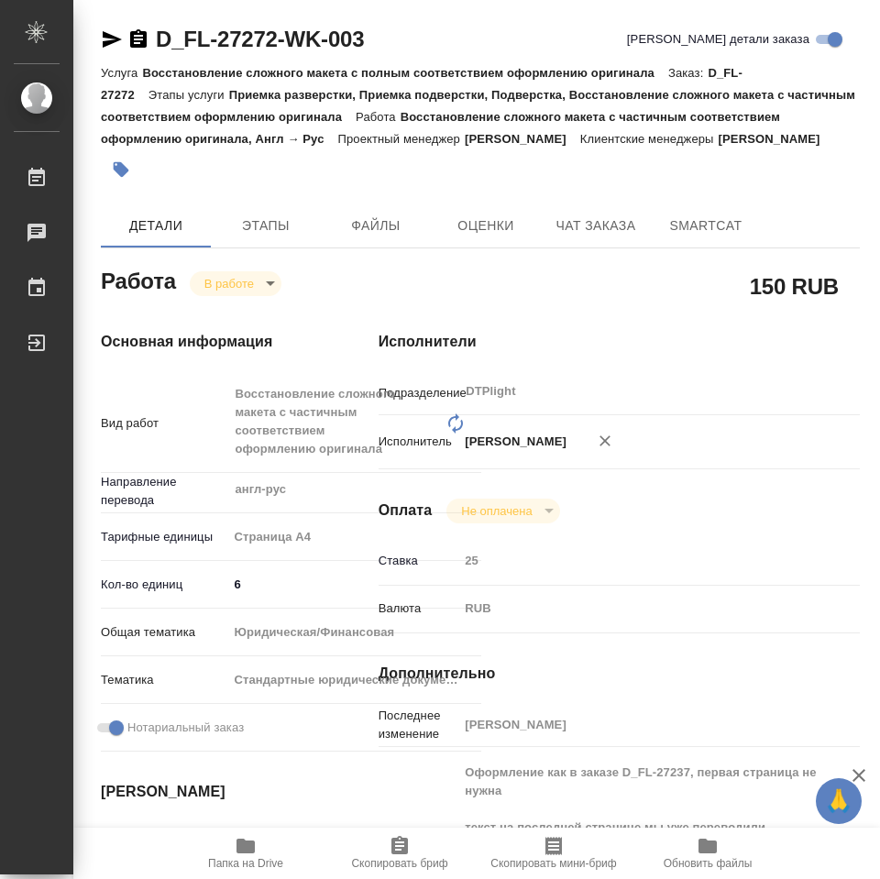
type textarea "x"
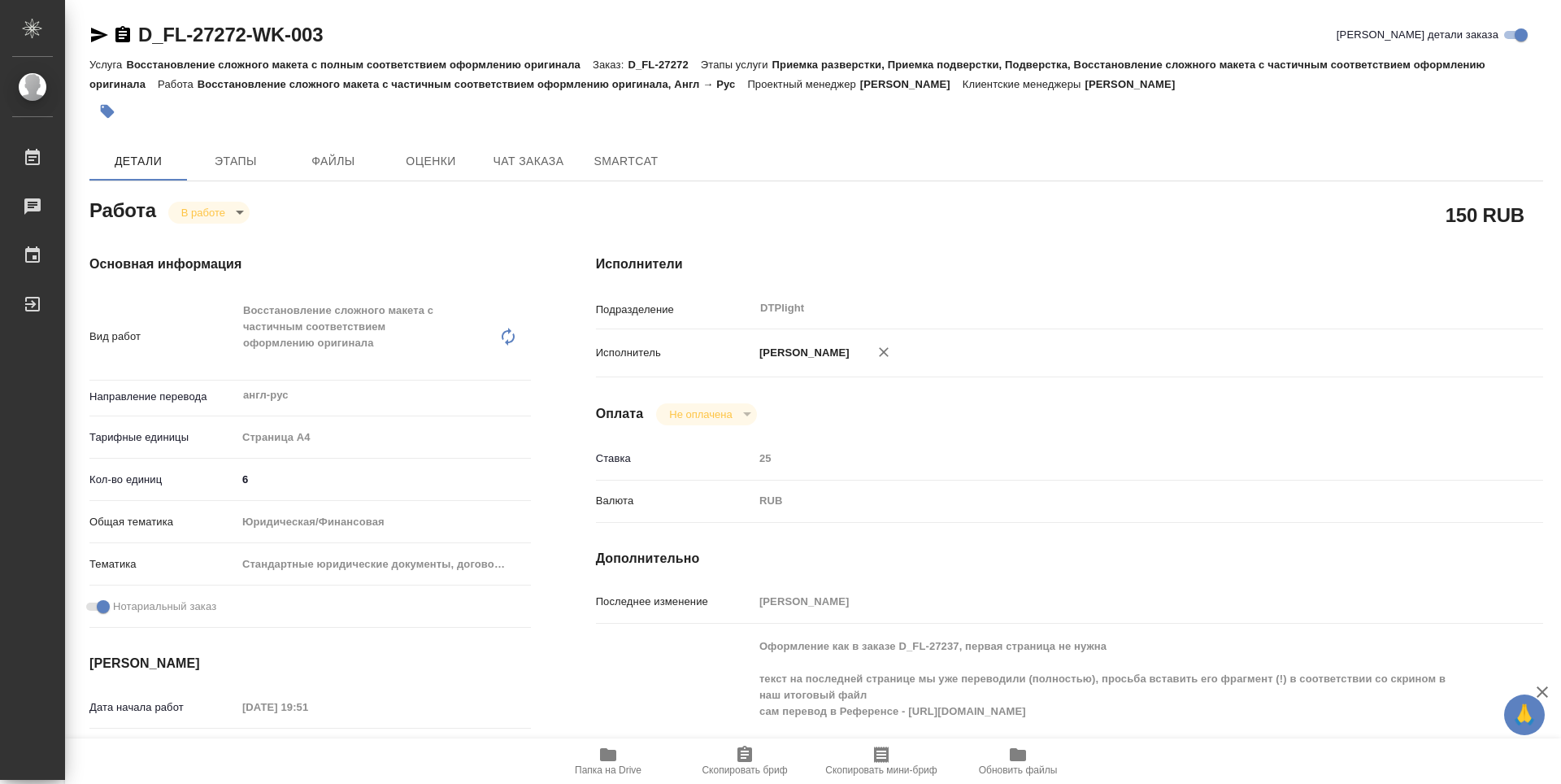
type textarea "x"
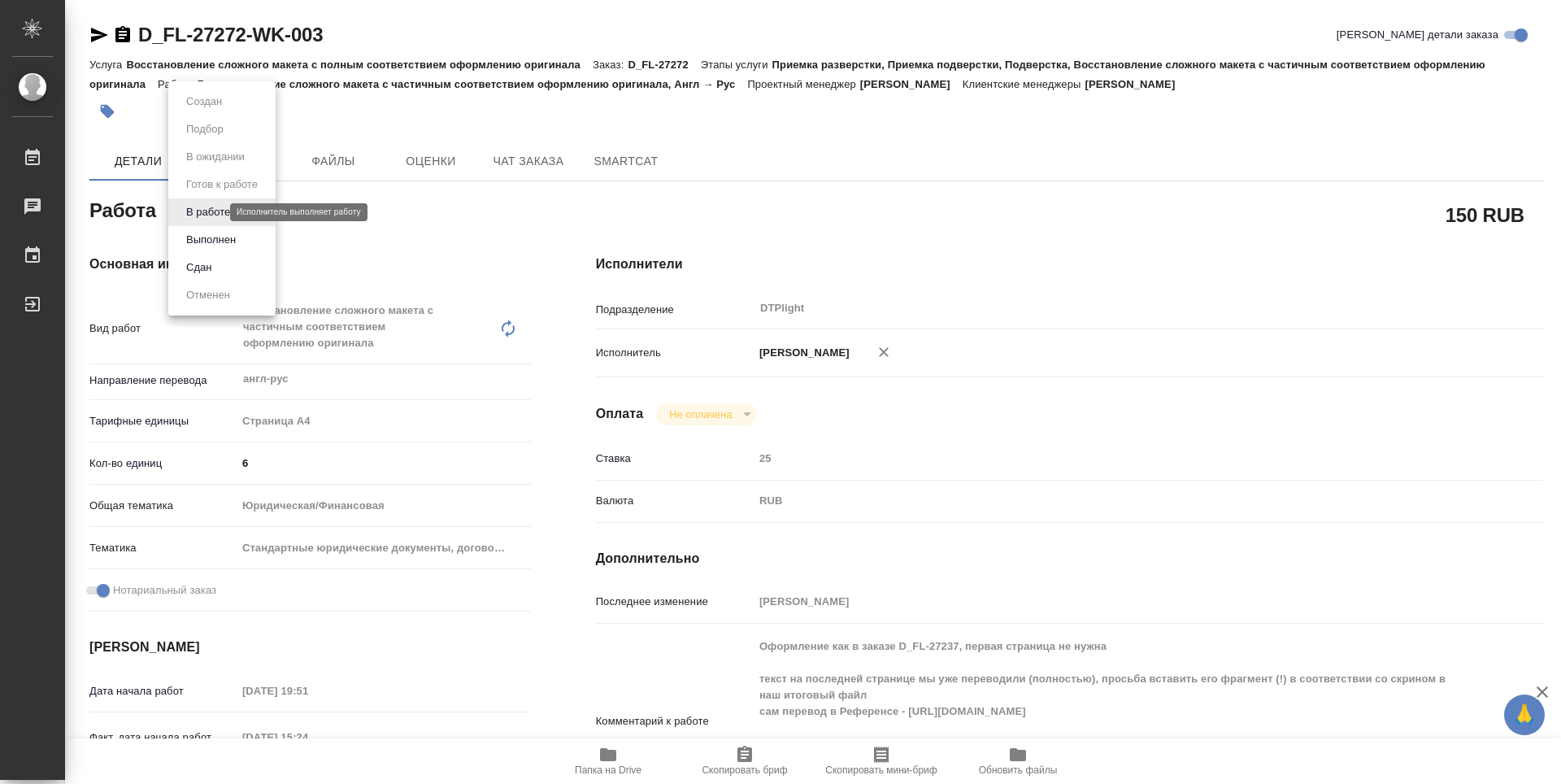
click at [213, 211] on body "🙏 .cls-1 fill:#fff; AWATERA Zubakova Viktoriya Работы 0 Чаты График Выйти D_FL-…" at bounding box center [780, 392] width 1561 height 784
click at [224, 240] on button "Выполнен" at bounding box center [210, 239] width 59 height 18
type textarea "x"
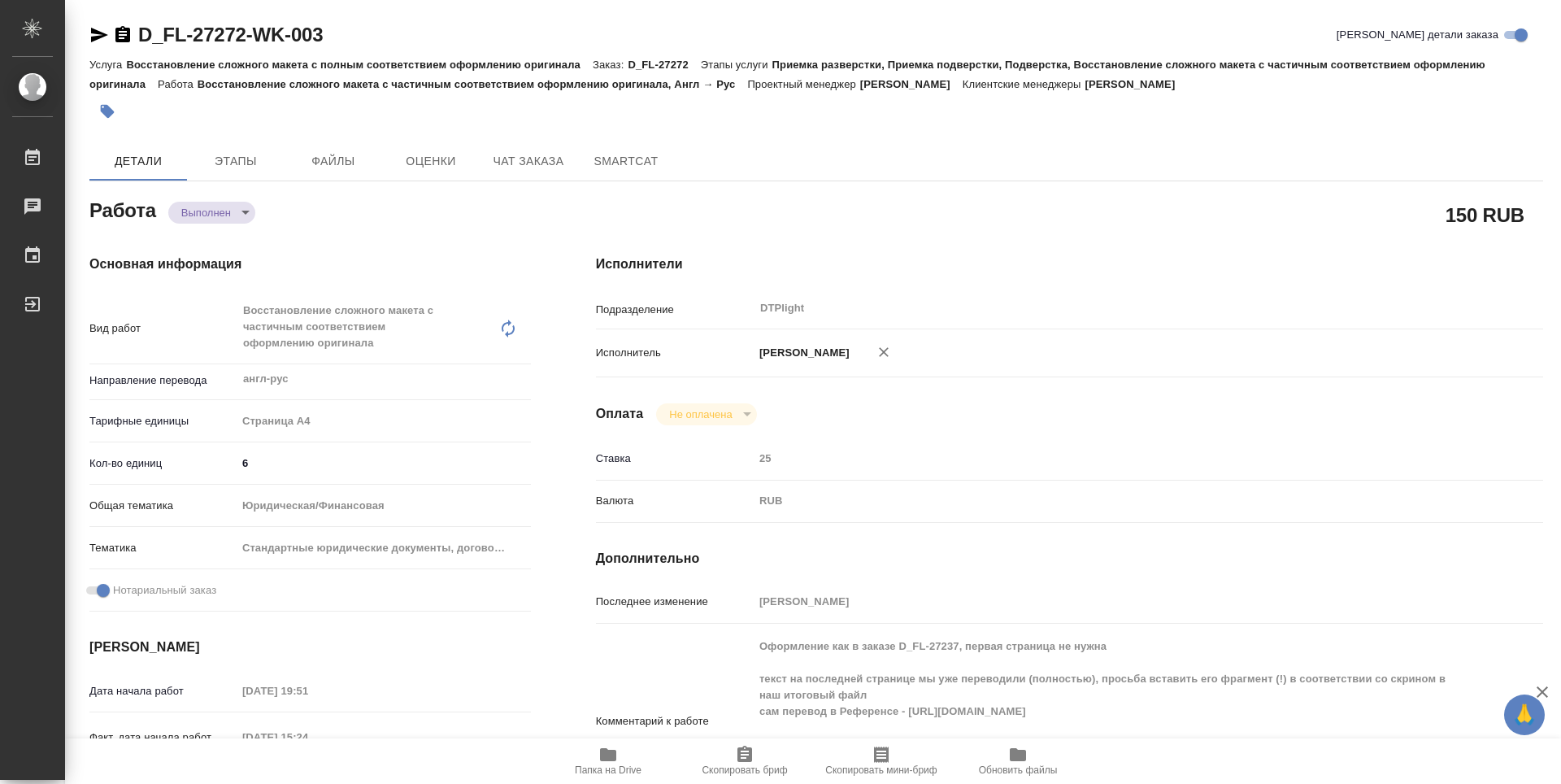
type textarea "x"
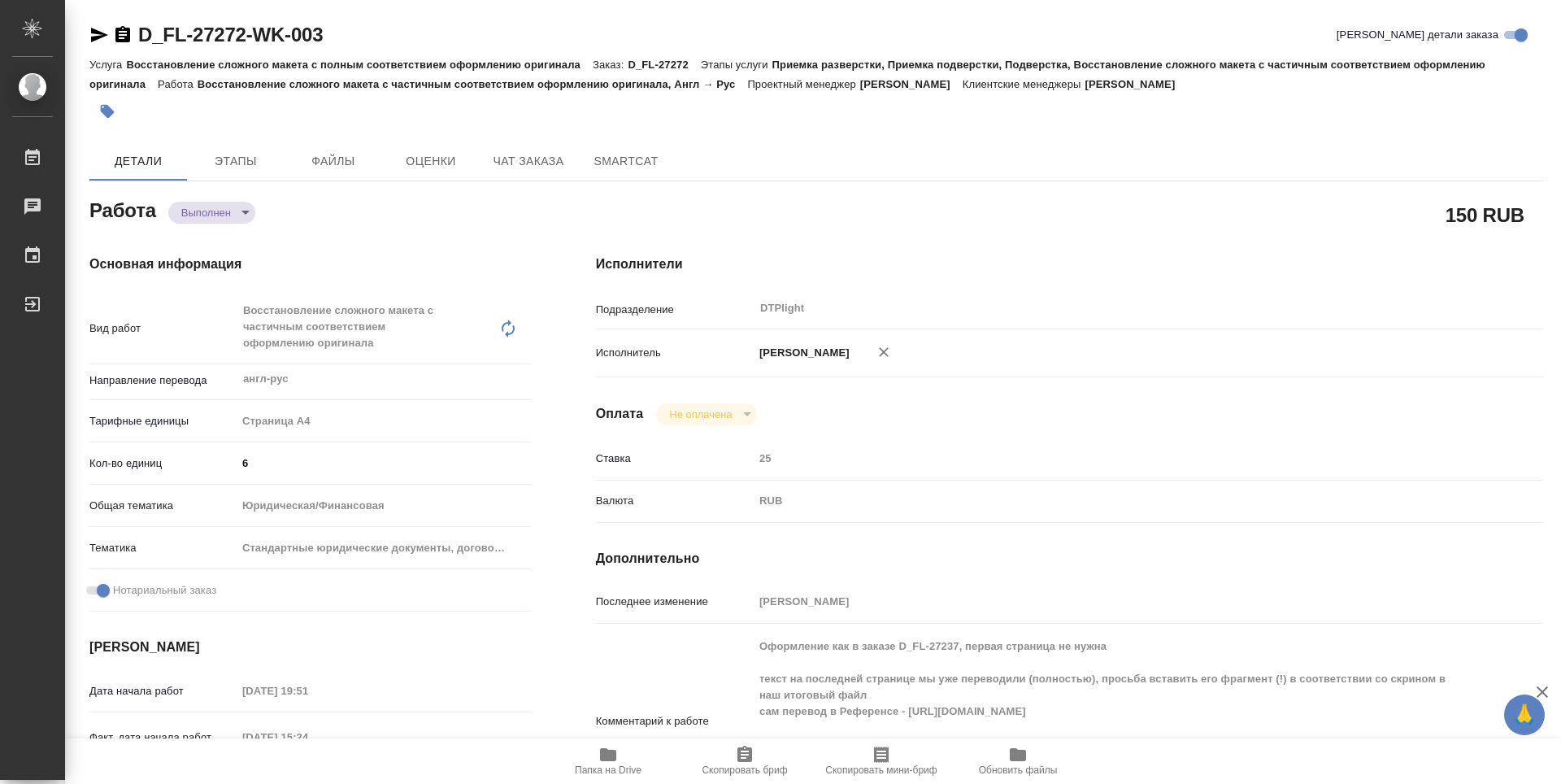
type textarea "x"
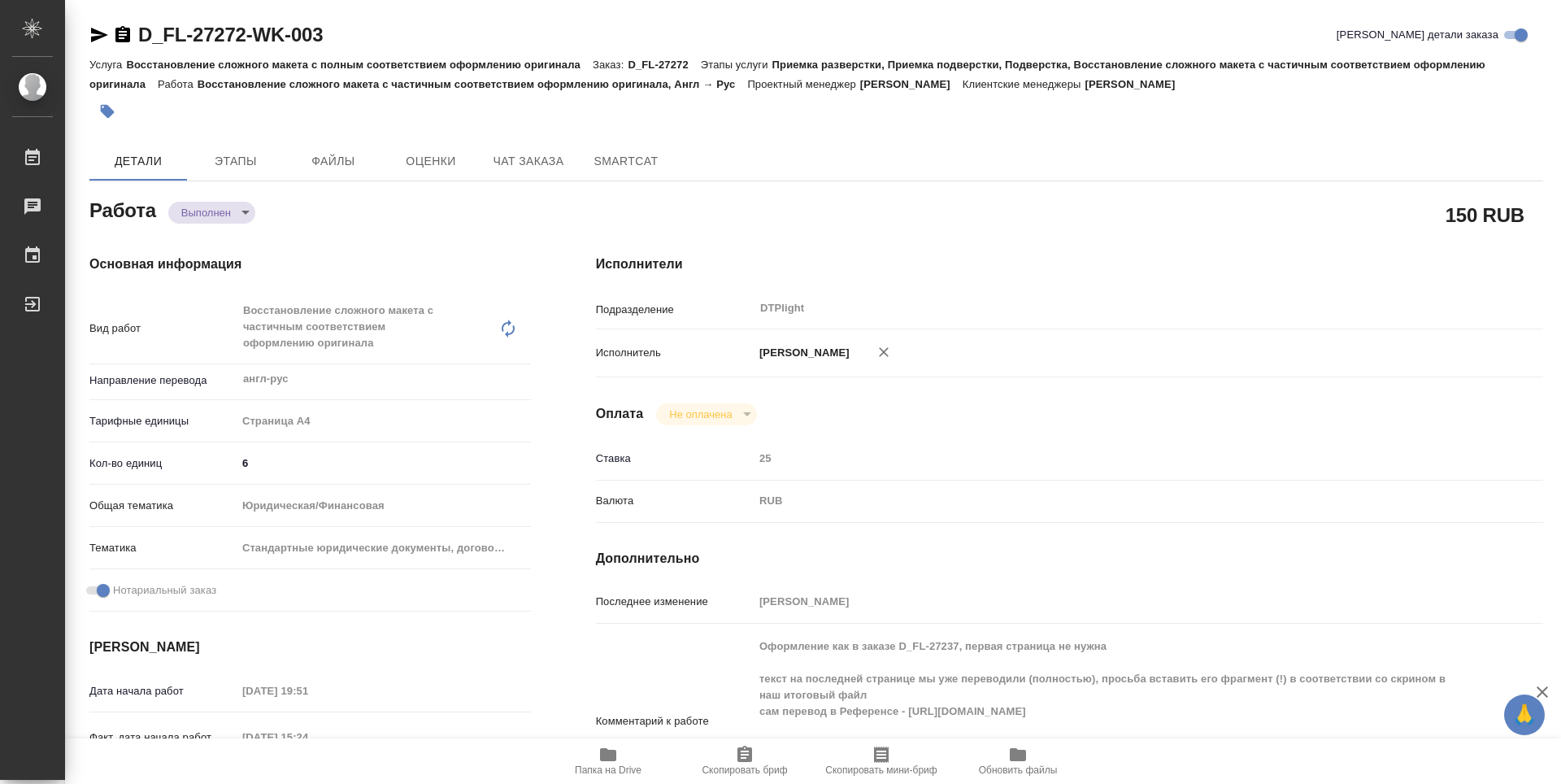
type textarea "x"
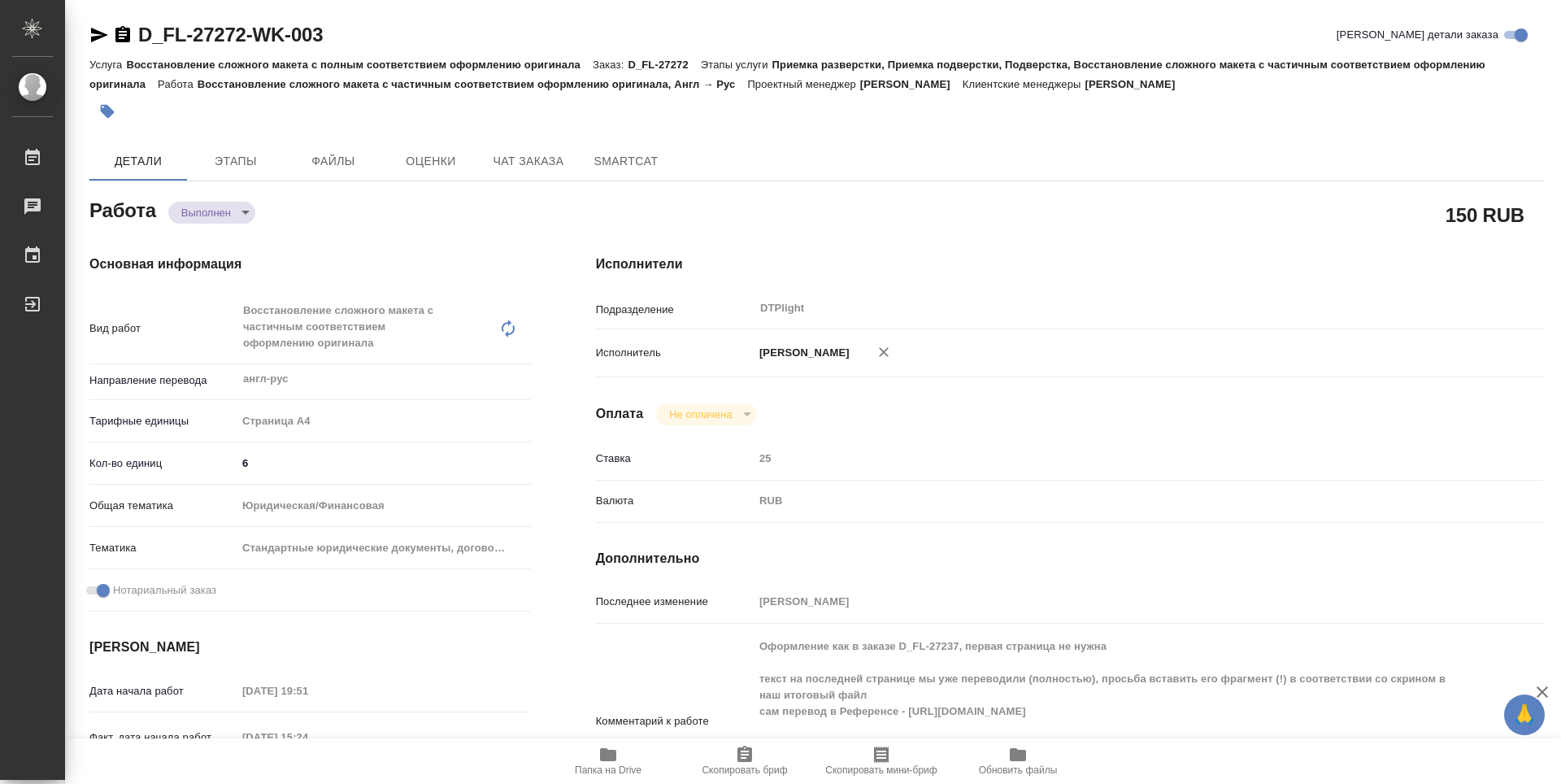
type textarea "x"
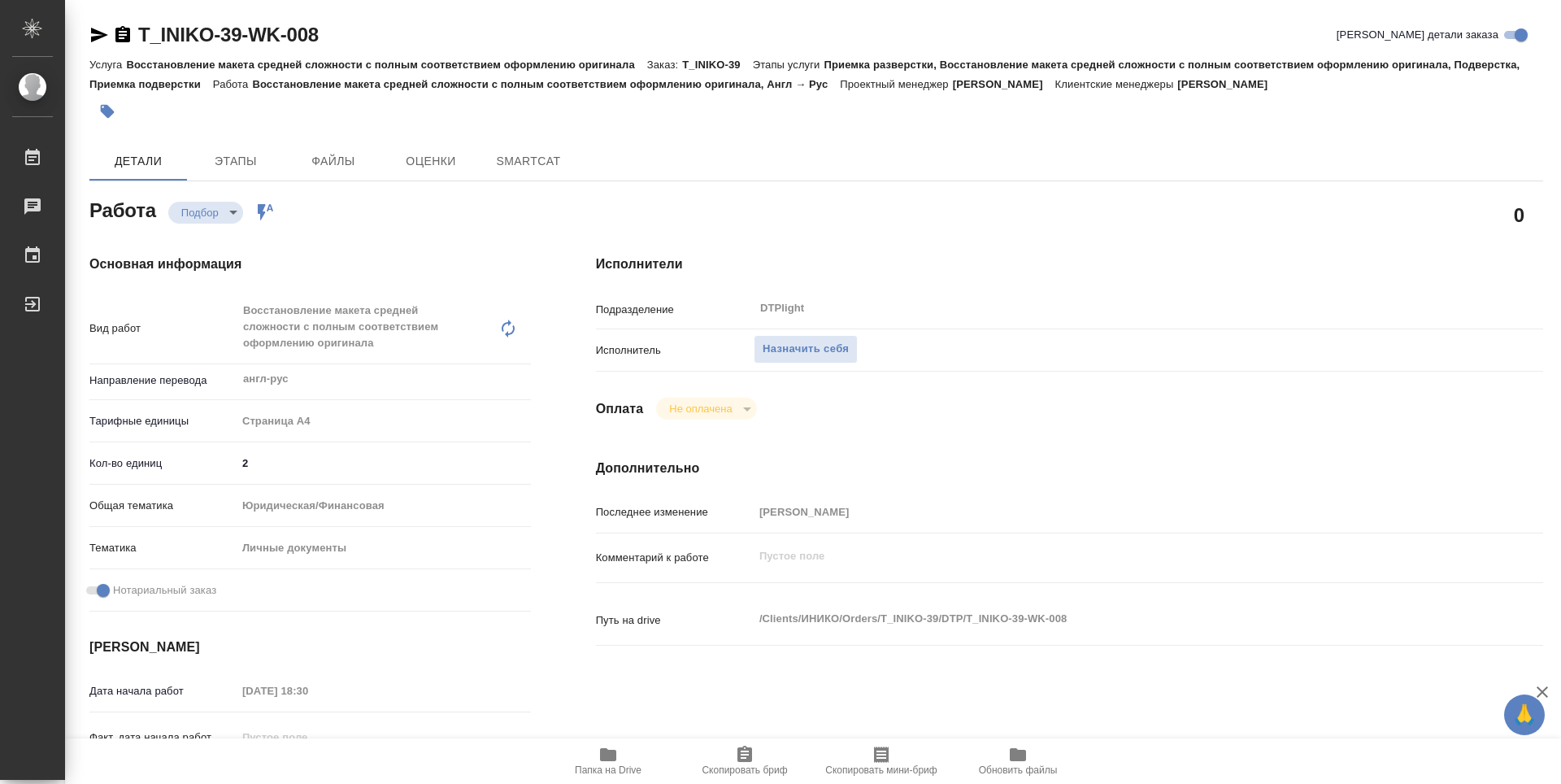
type textarea "x"
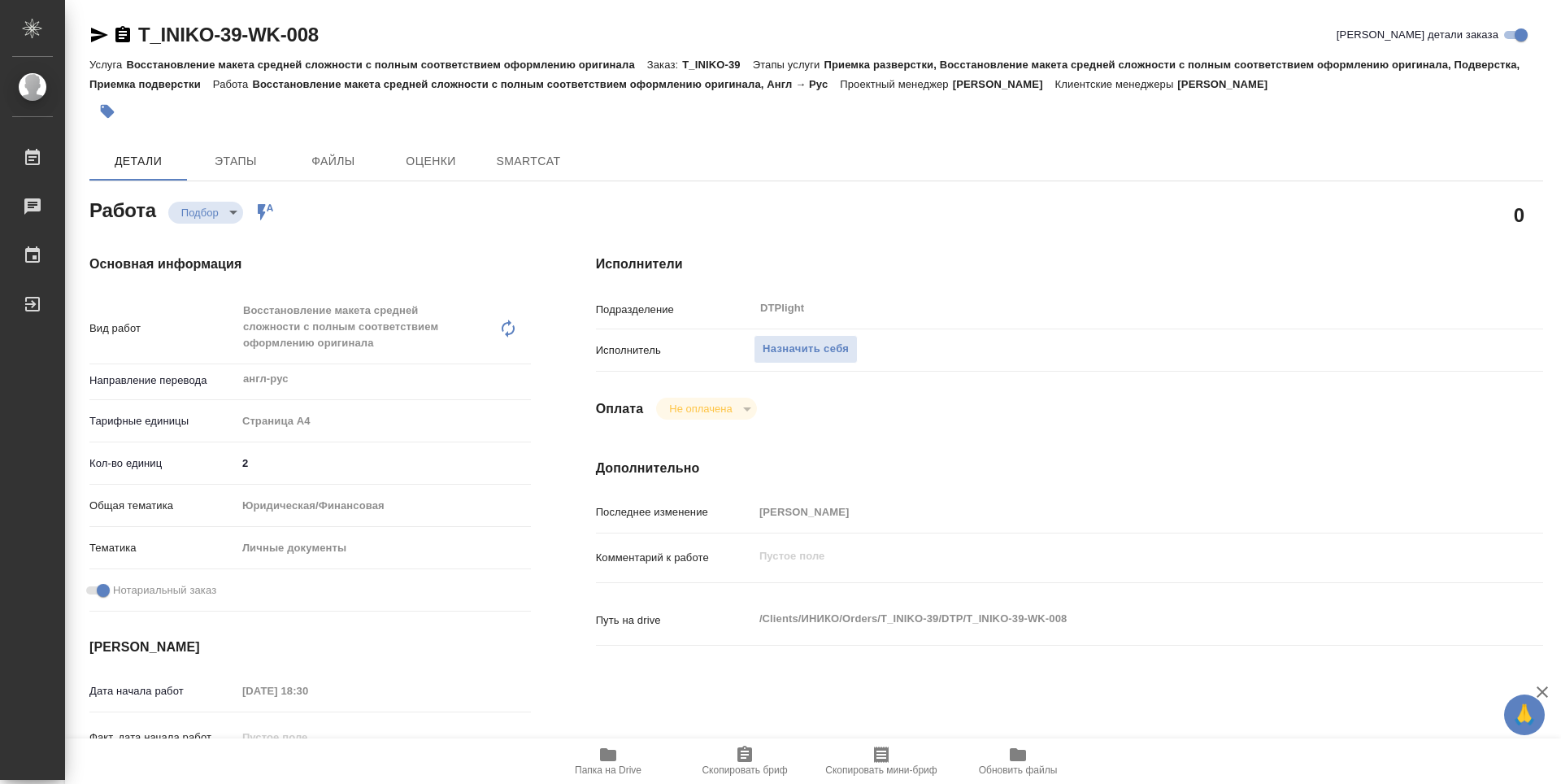
type textarea "x"
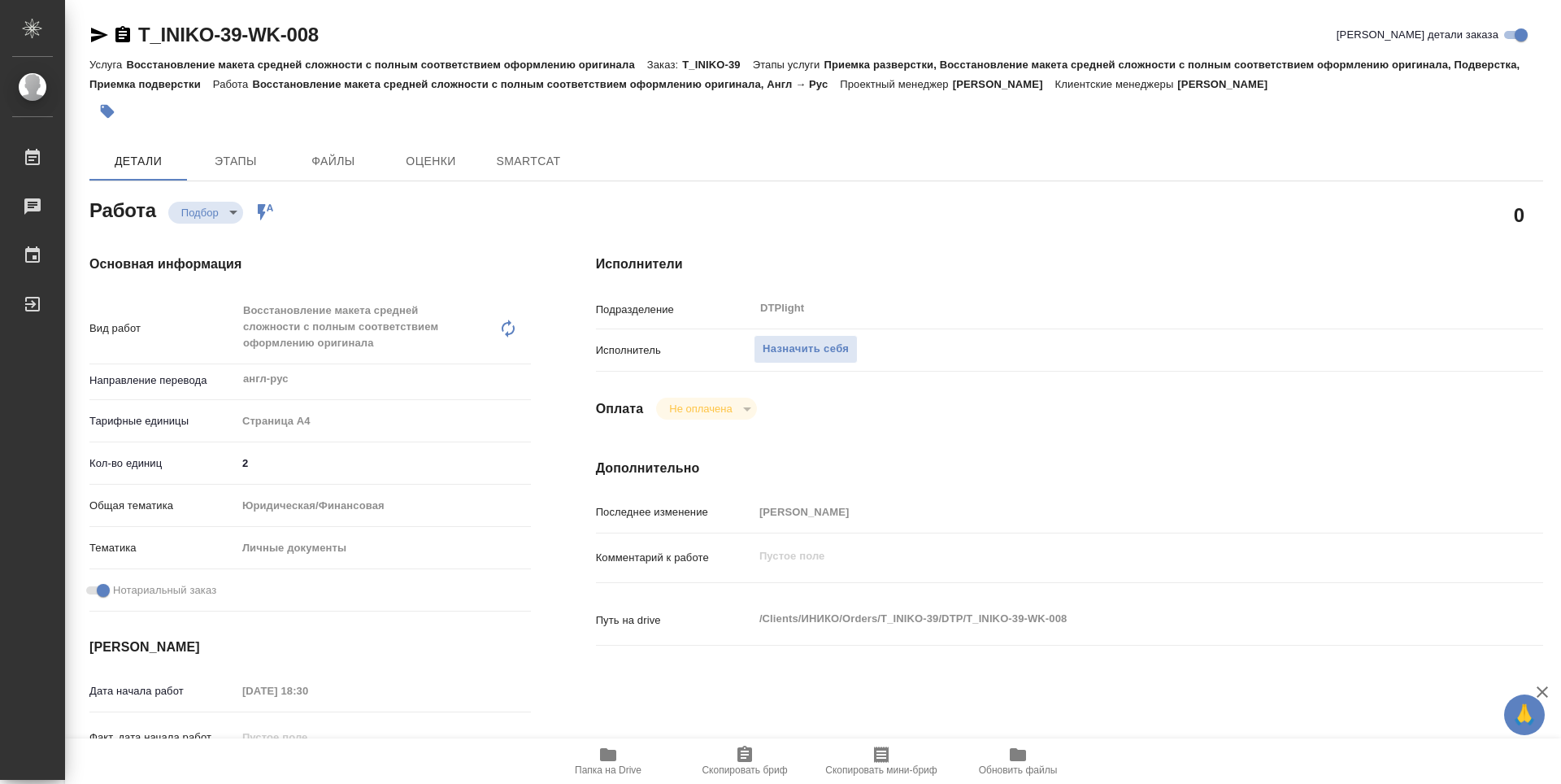
type textarea "x"
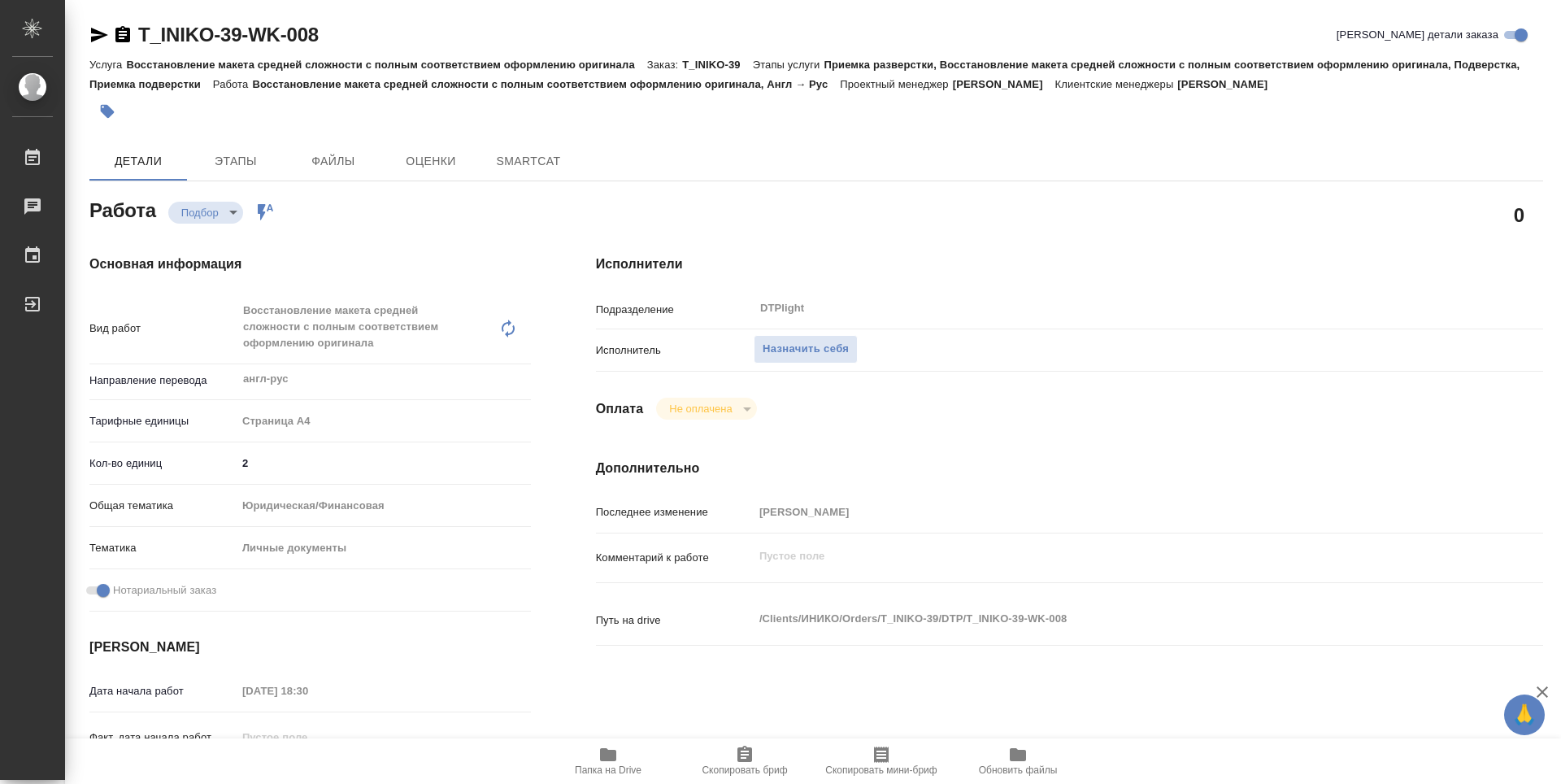
type textarea "x"
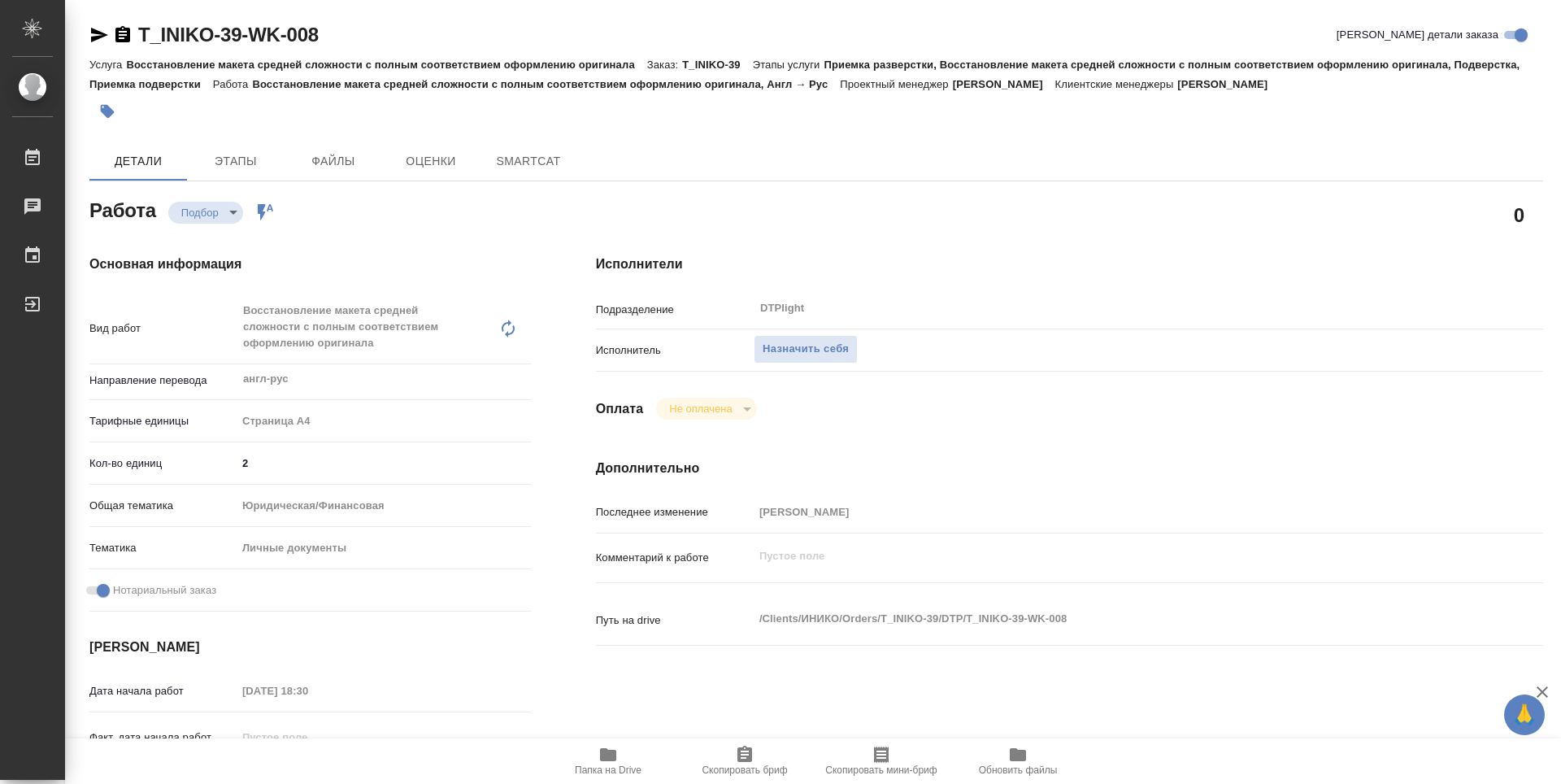
type textarea "x"
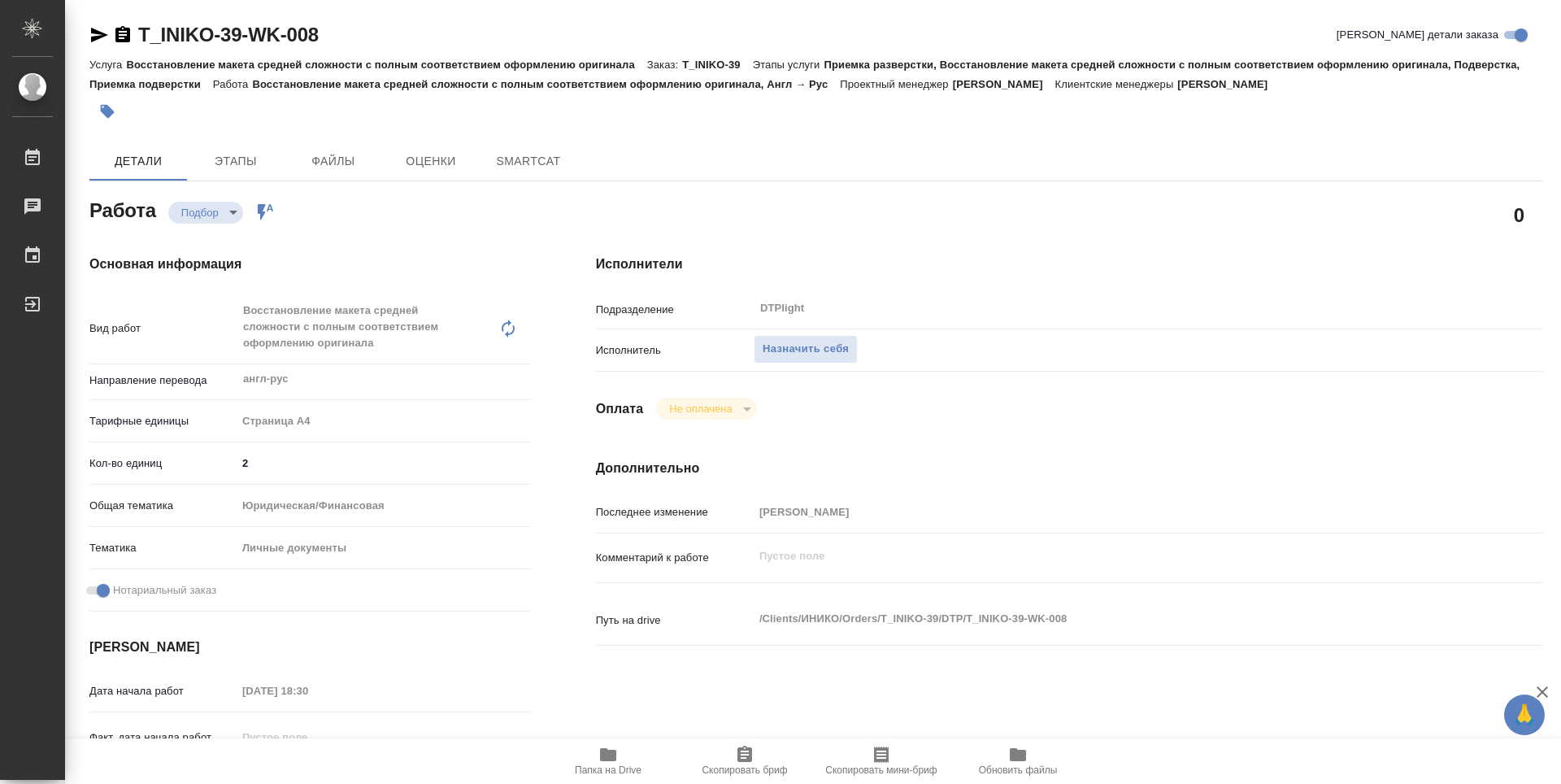
type textarea "x"
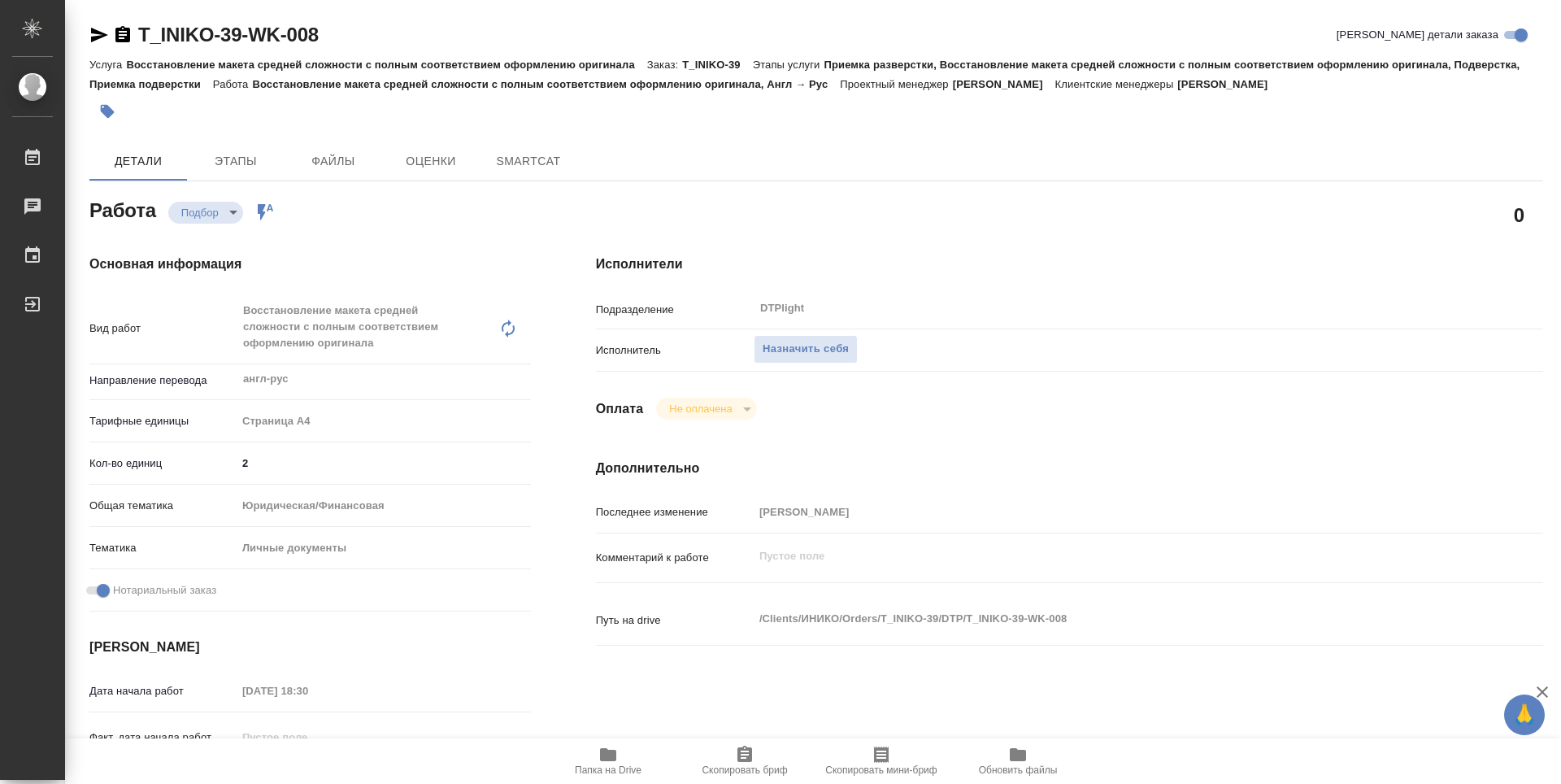
type textarea "x"
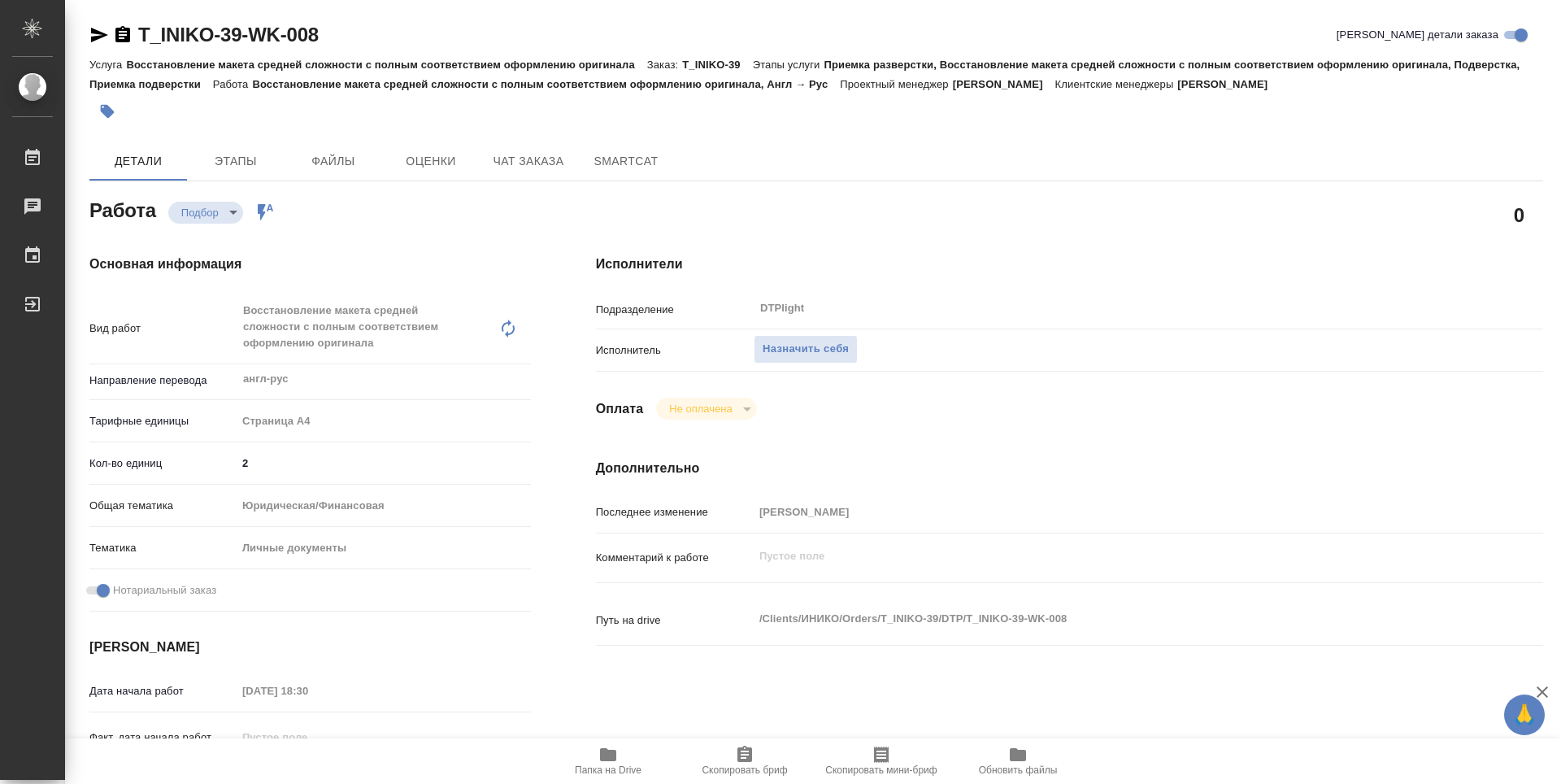
click at [616, 752] on icon "button" at bounding box center [608, 754] width 16 height 13
type textarea "x"
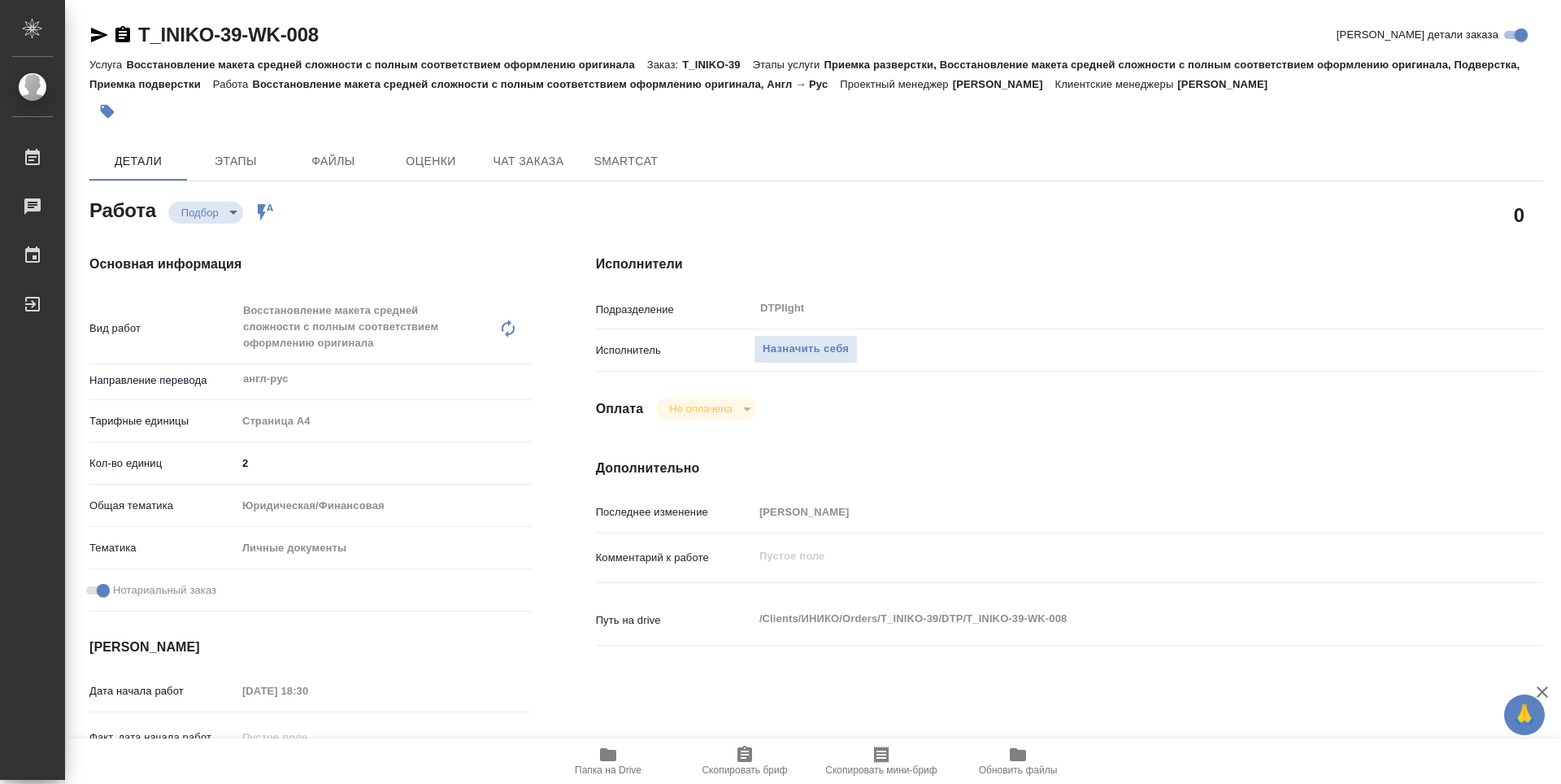
type textarea "x"
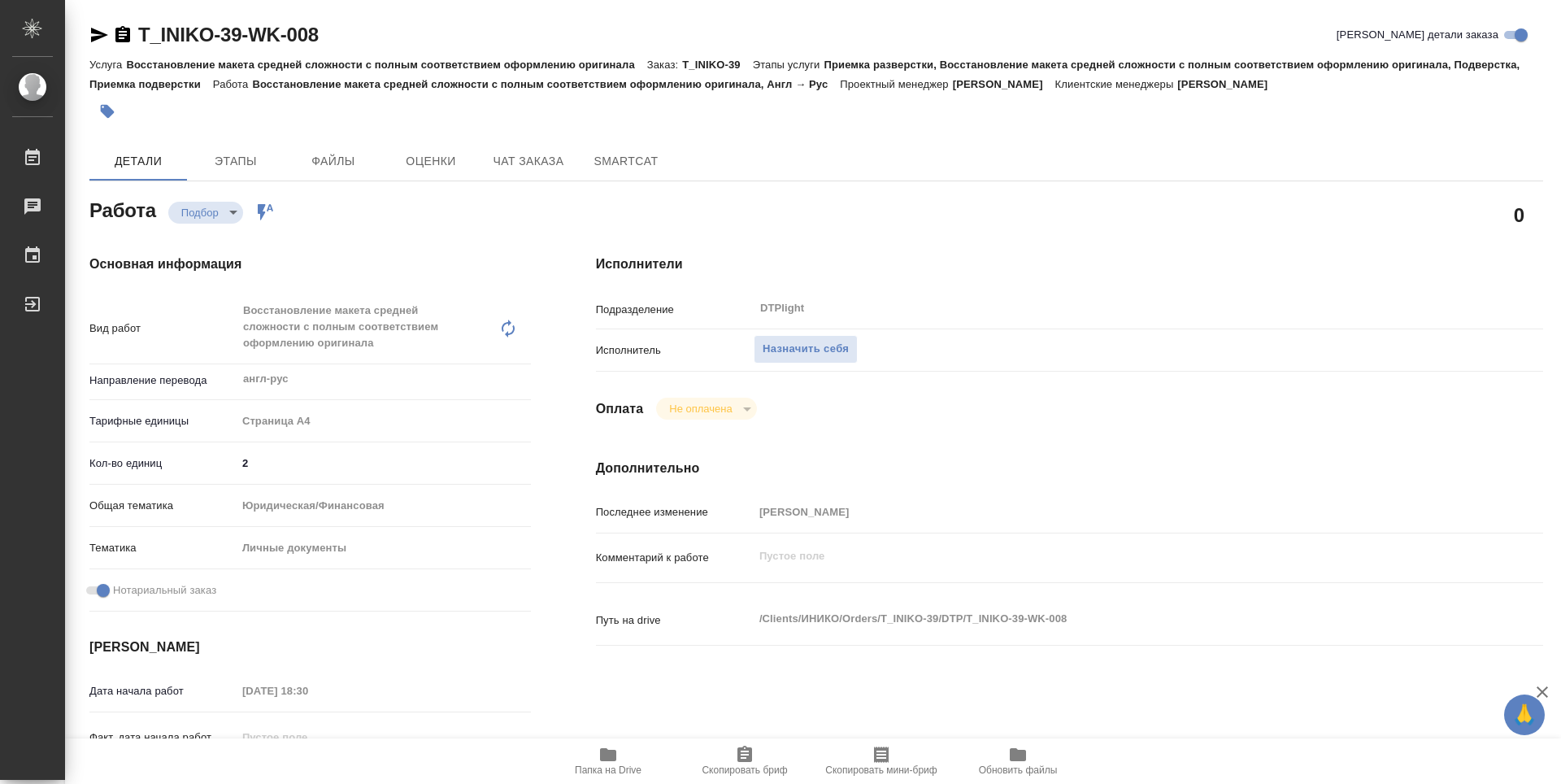
type textarea "x"
click at [851, 347] on button "Назначить себя" at bounding box center [805, 349] width 104 height 28
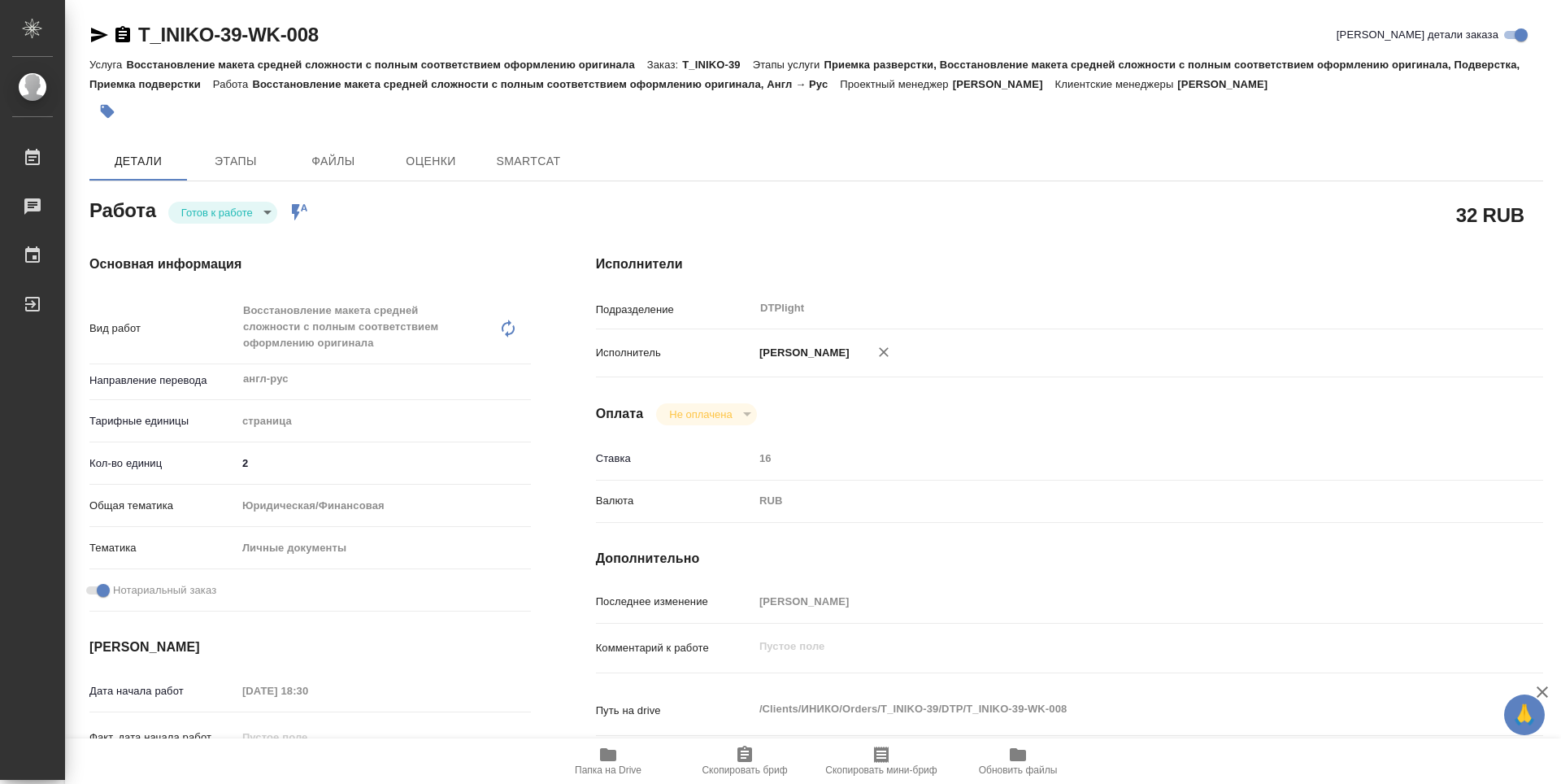
type textarea "x"
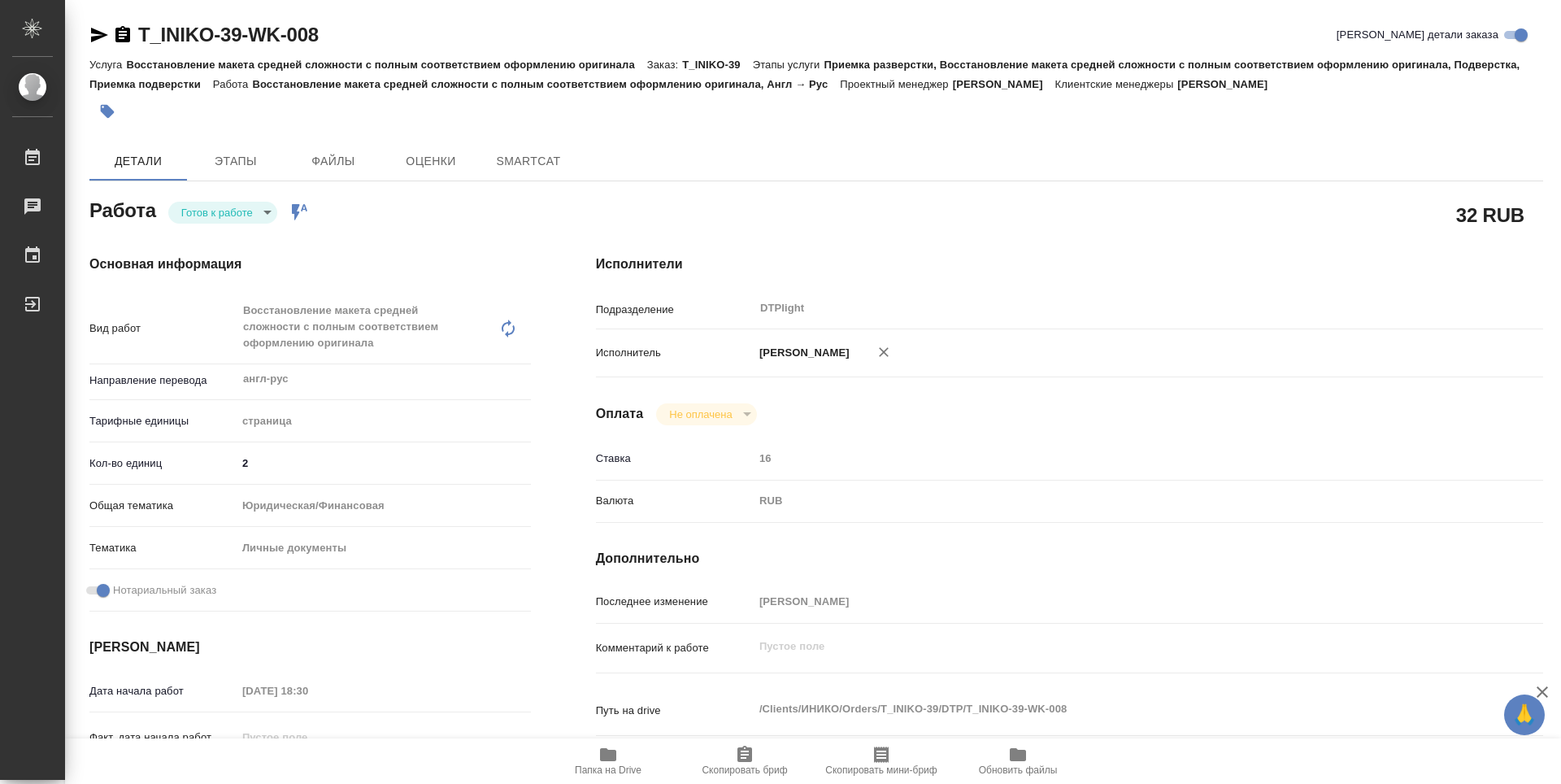
type textarea "x"
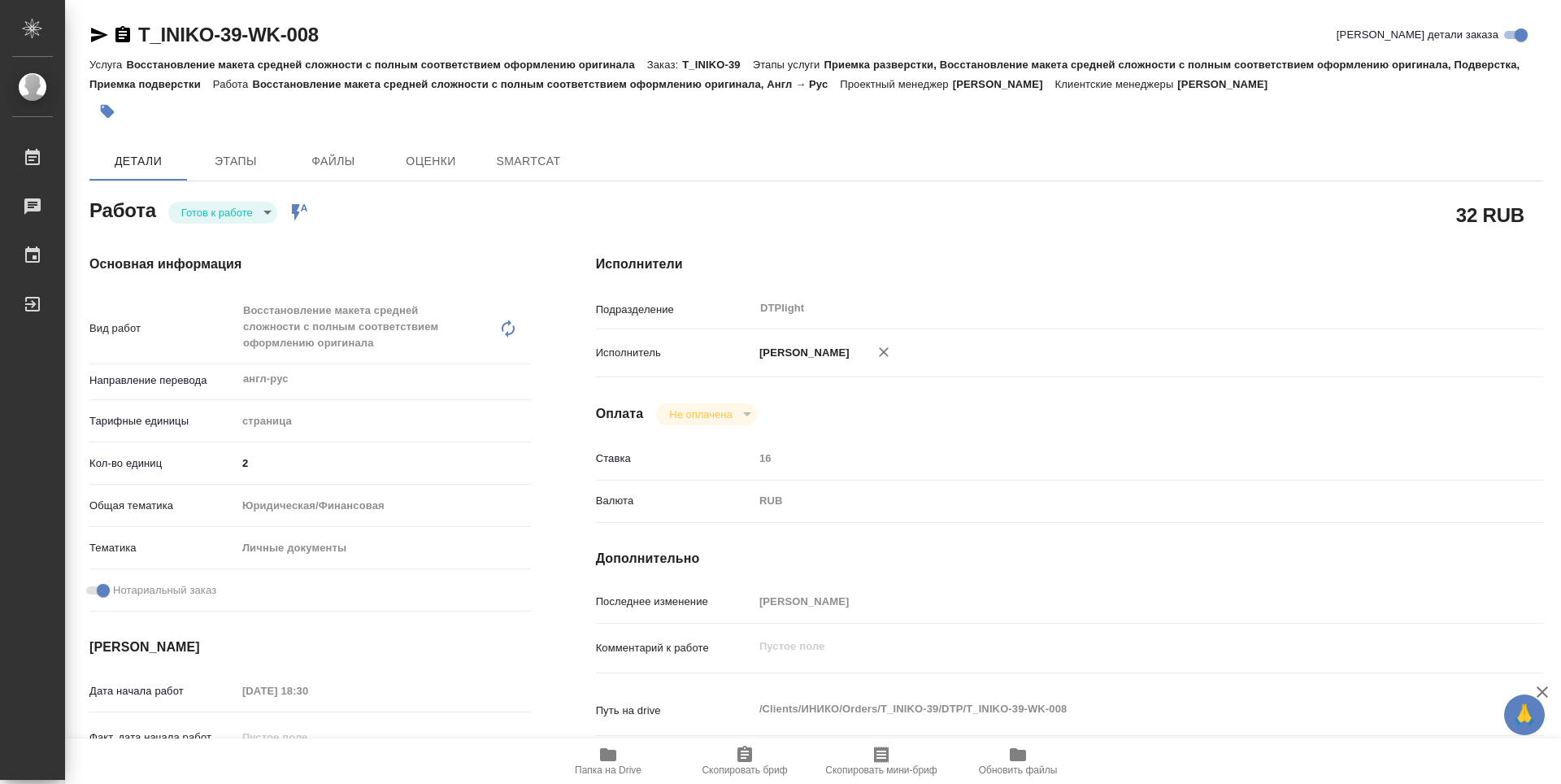
type textarea "x"
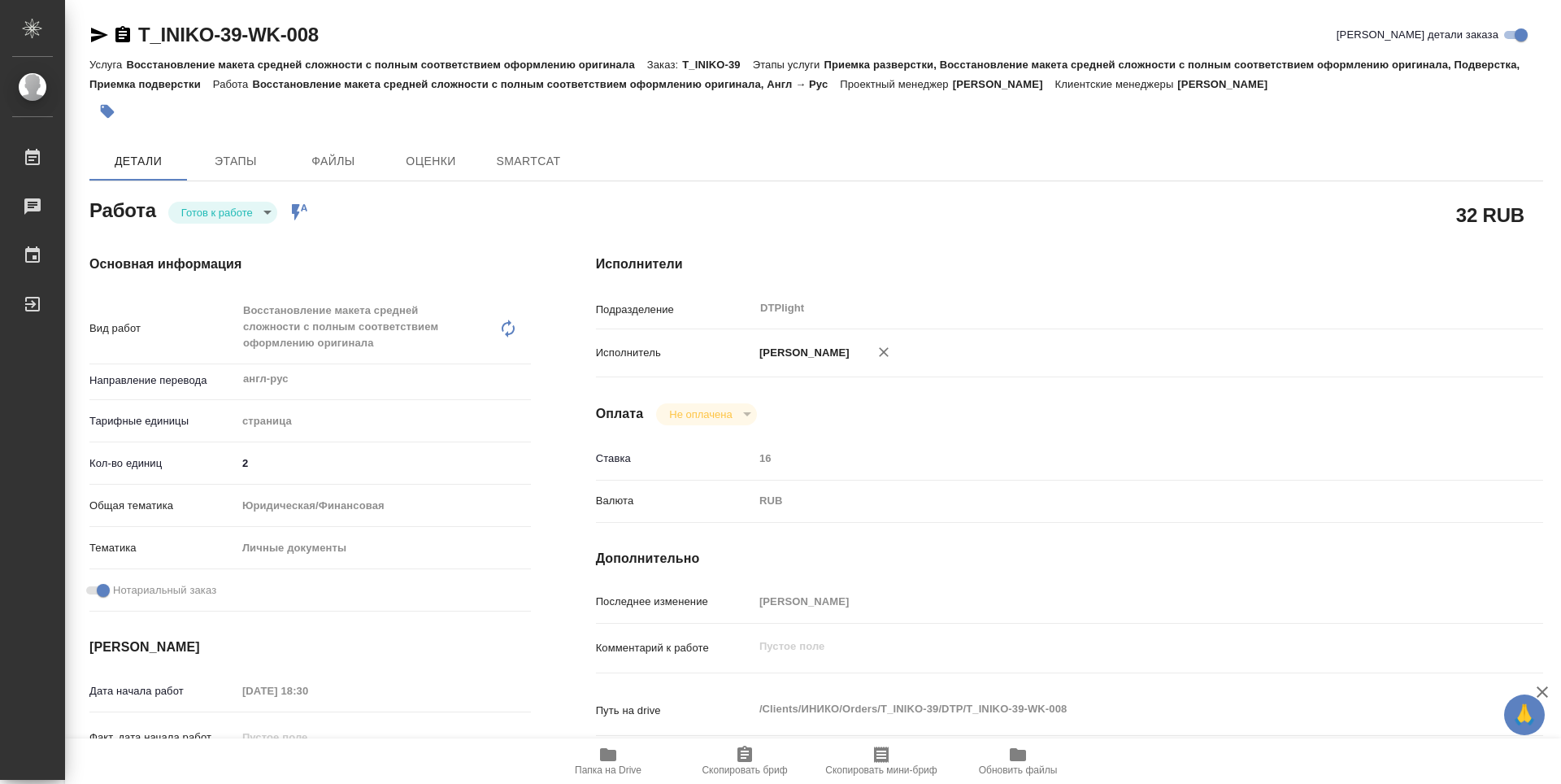
type textarea "x"
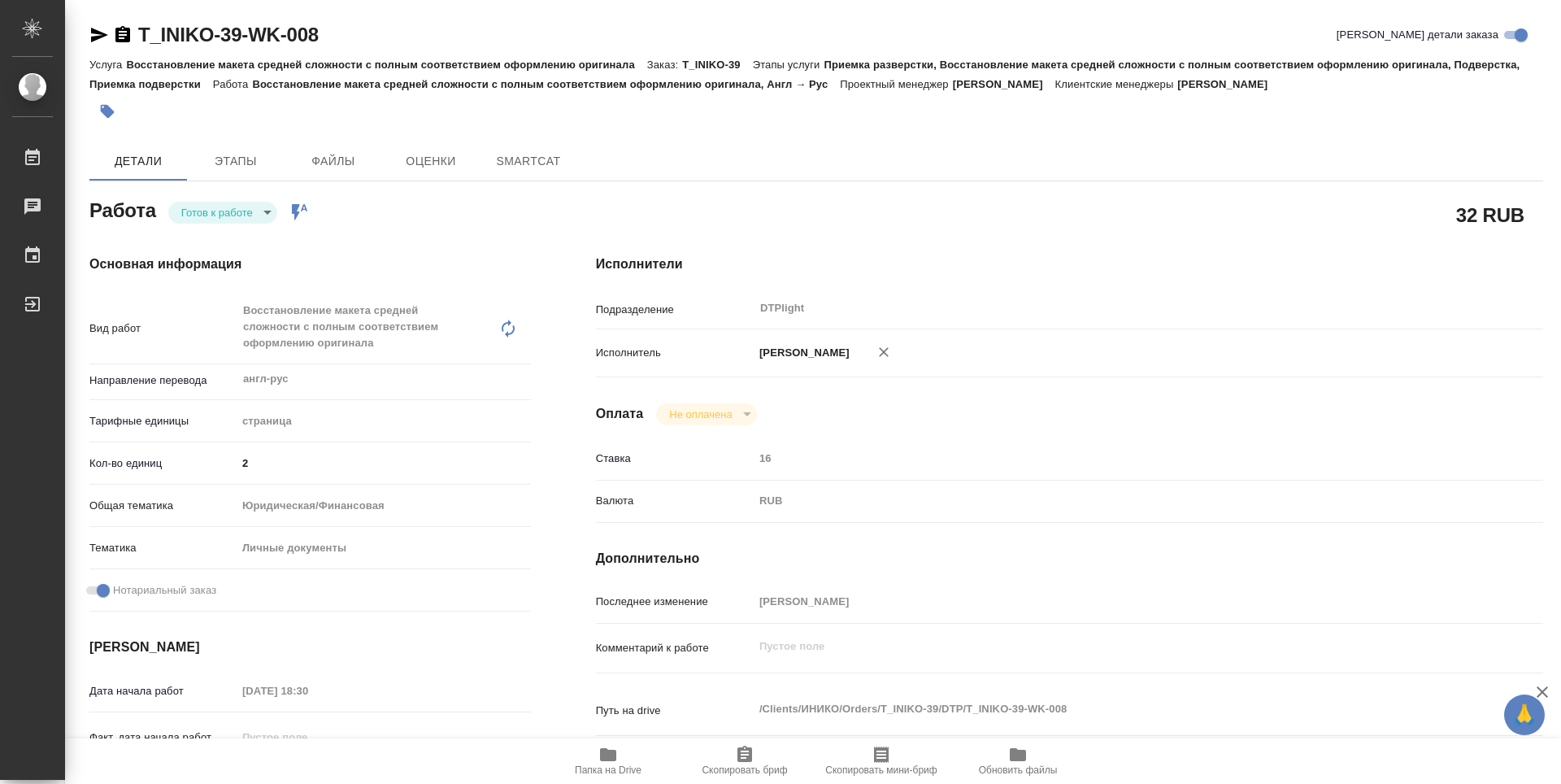
type textarea "x"
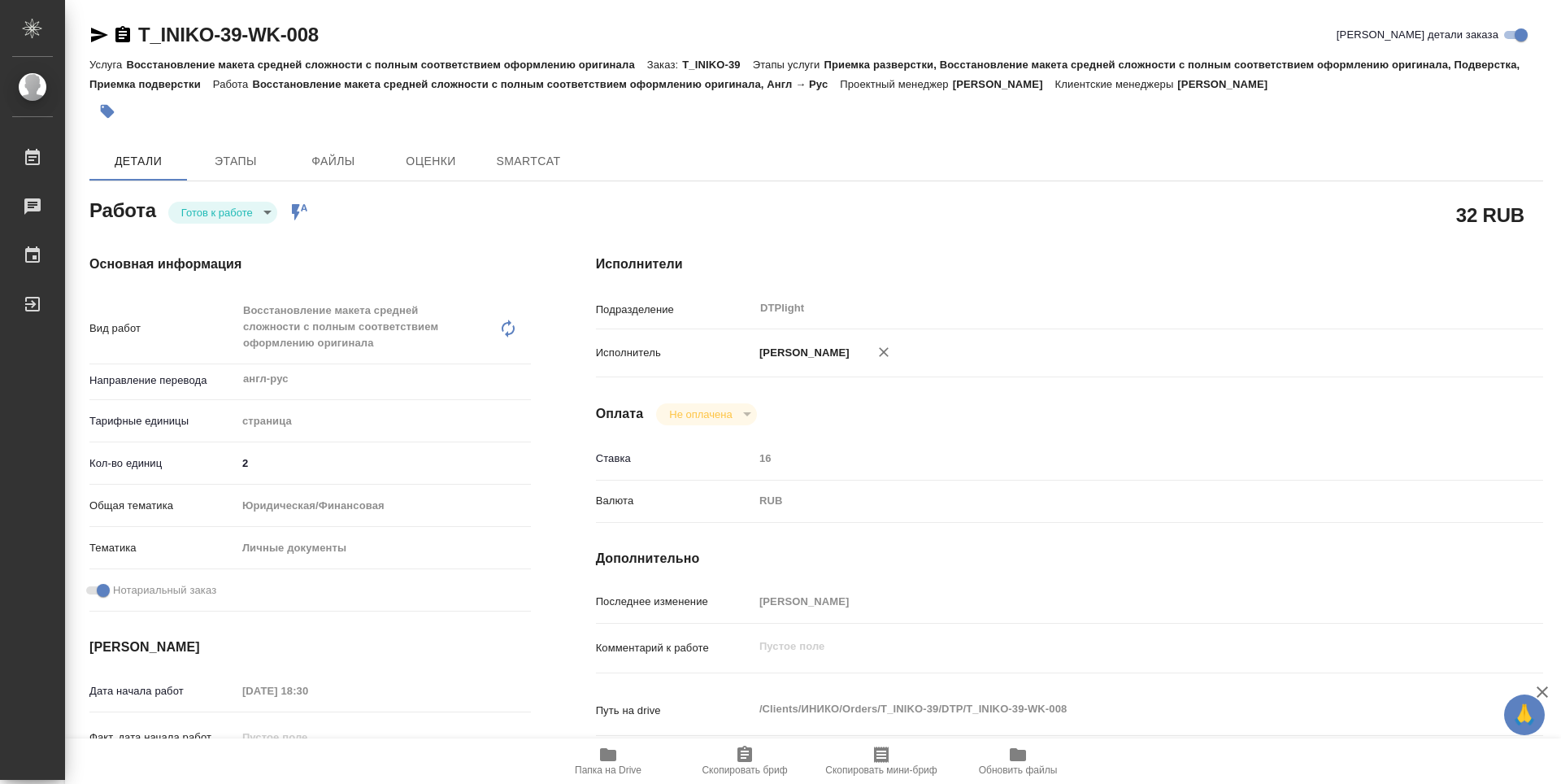
type textarea "x"
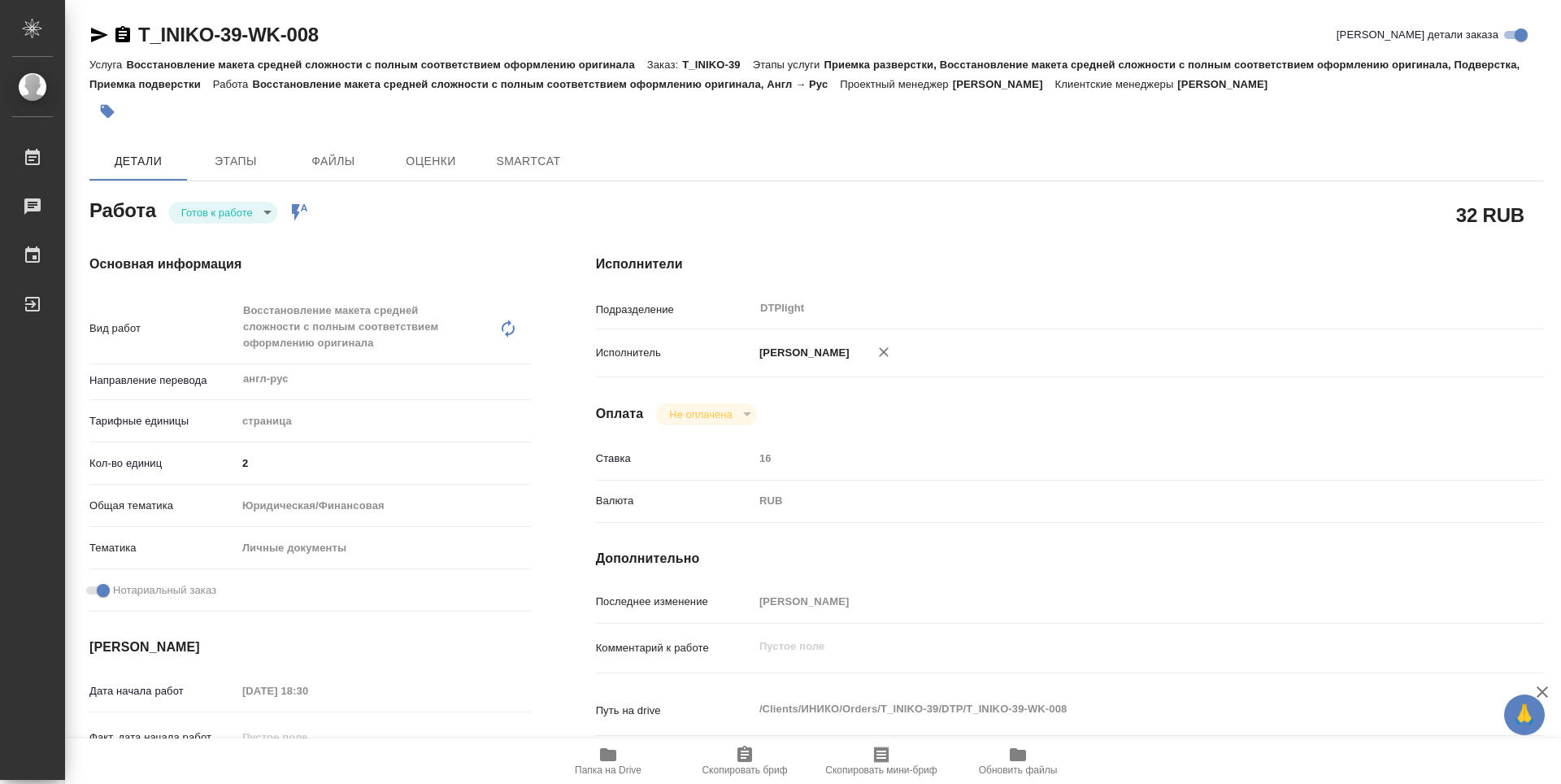
type textarea "x"
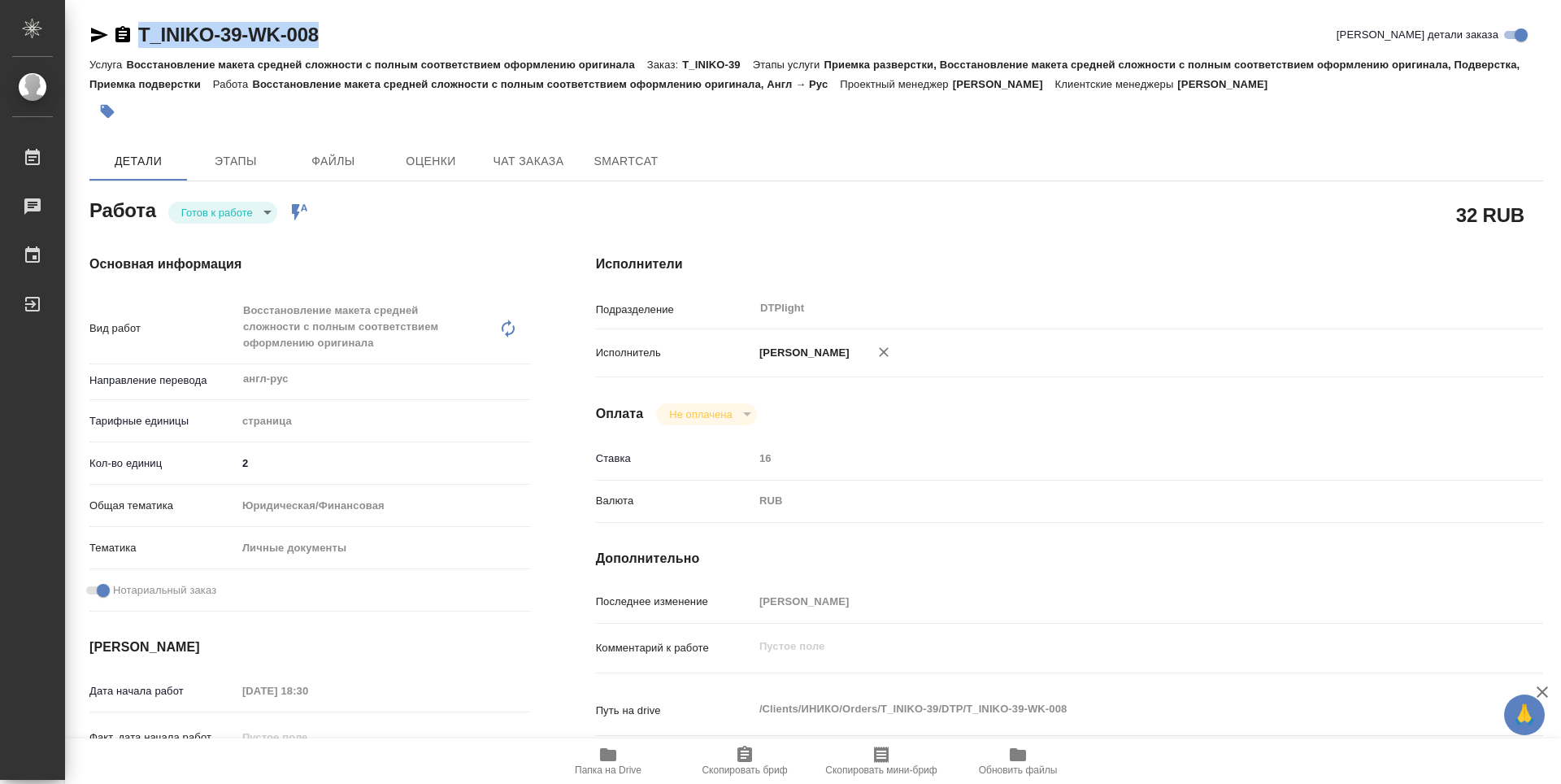
drag, startPoint x: 342, startPoint y: 36, endPoint x: 139, endPoint y: 48, distance: 203.4
click at [139, 48] on div "T_INIKO-39-WK-008 Кратко детали заказа" at bounding box center [816, 38] width 1454 height 33
copy link "T_INIKO-39-WK-008"
type textarea "x"
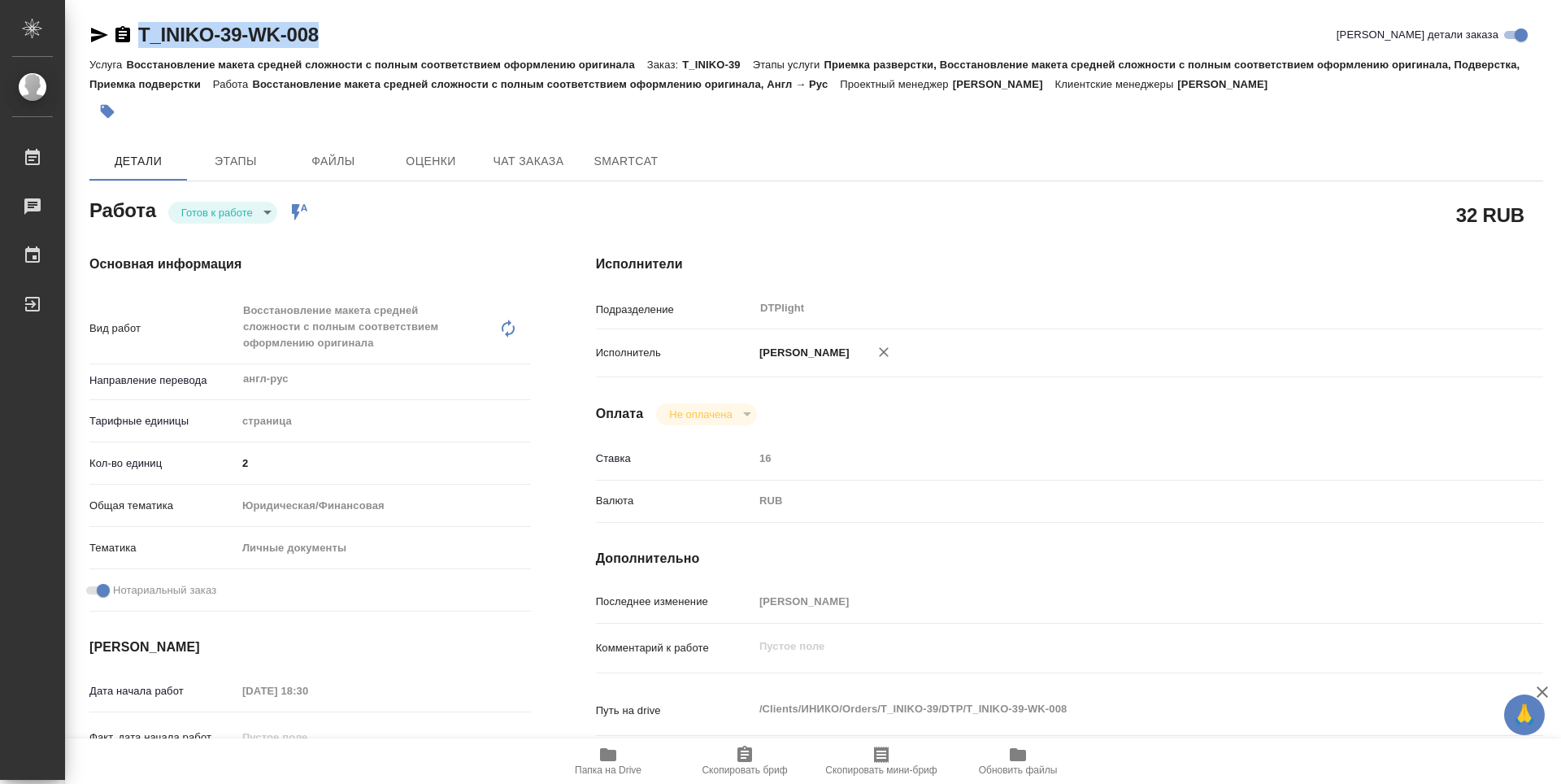
type textarea "x"
click at [239, 216] on body "🙏 .cls-1 fill:#fff; AWATERA Zubakova Viktoriya Работы Чаты График Выйти T_INIKO…" at bounding box center [780, 392] width 1561 height 784
click at [238, 210] on li "В работе" at bounding box center [223, 212] width 109 height 27
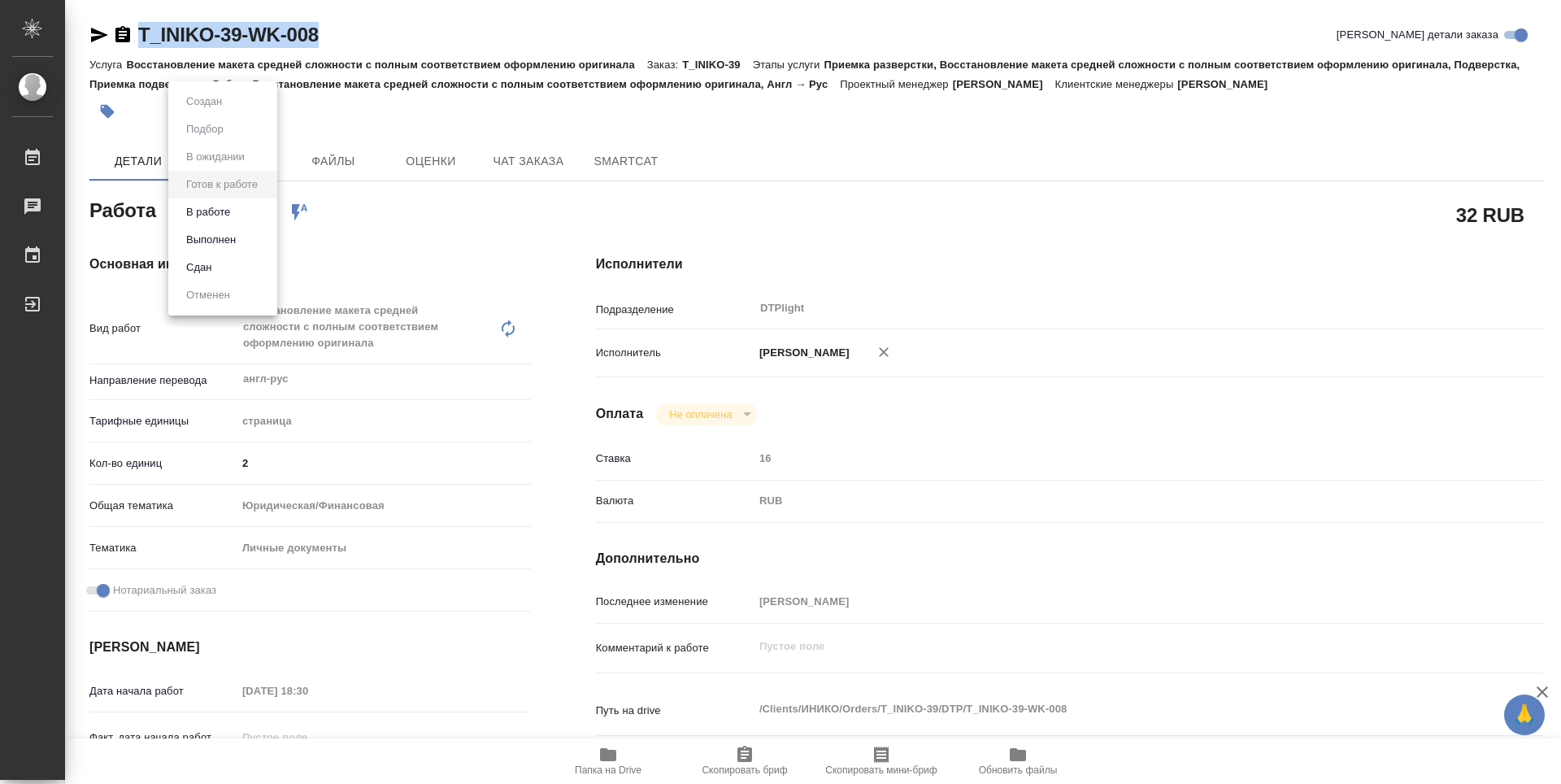
type textarea "x"
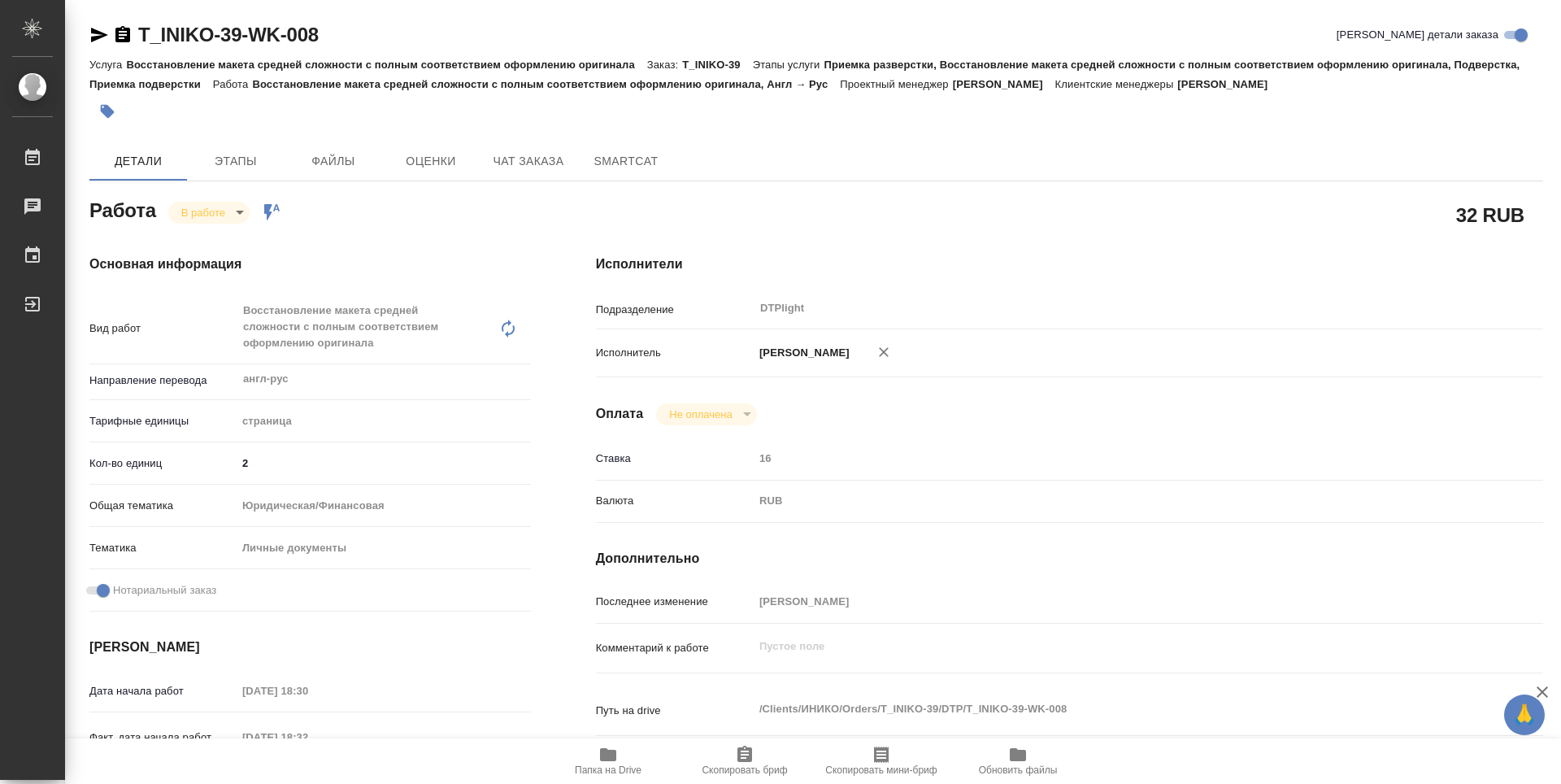
type textarea "x"
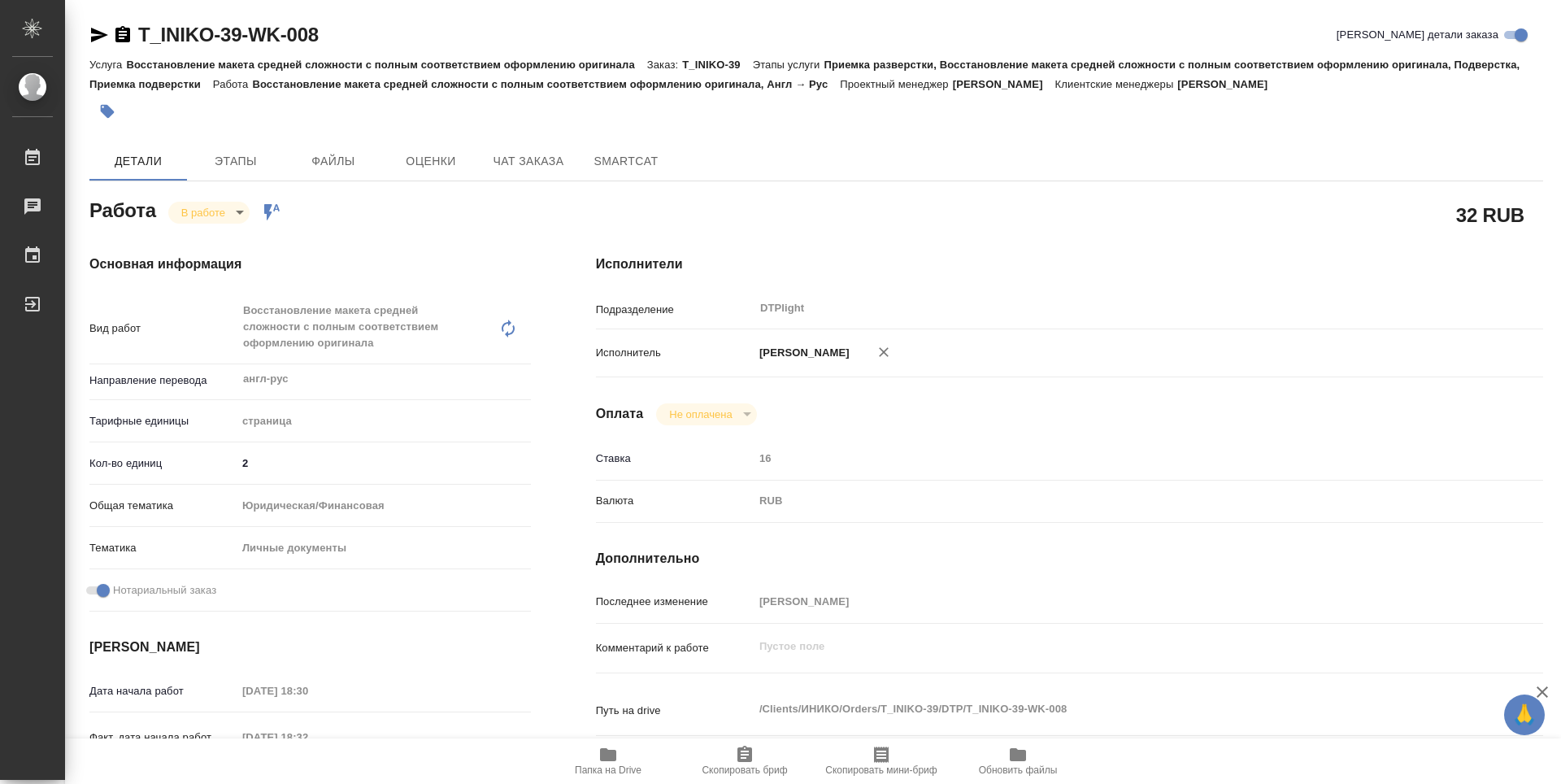
type textarea "x"
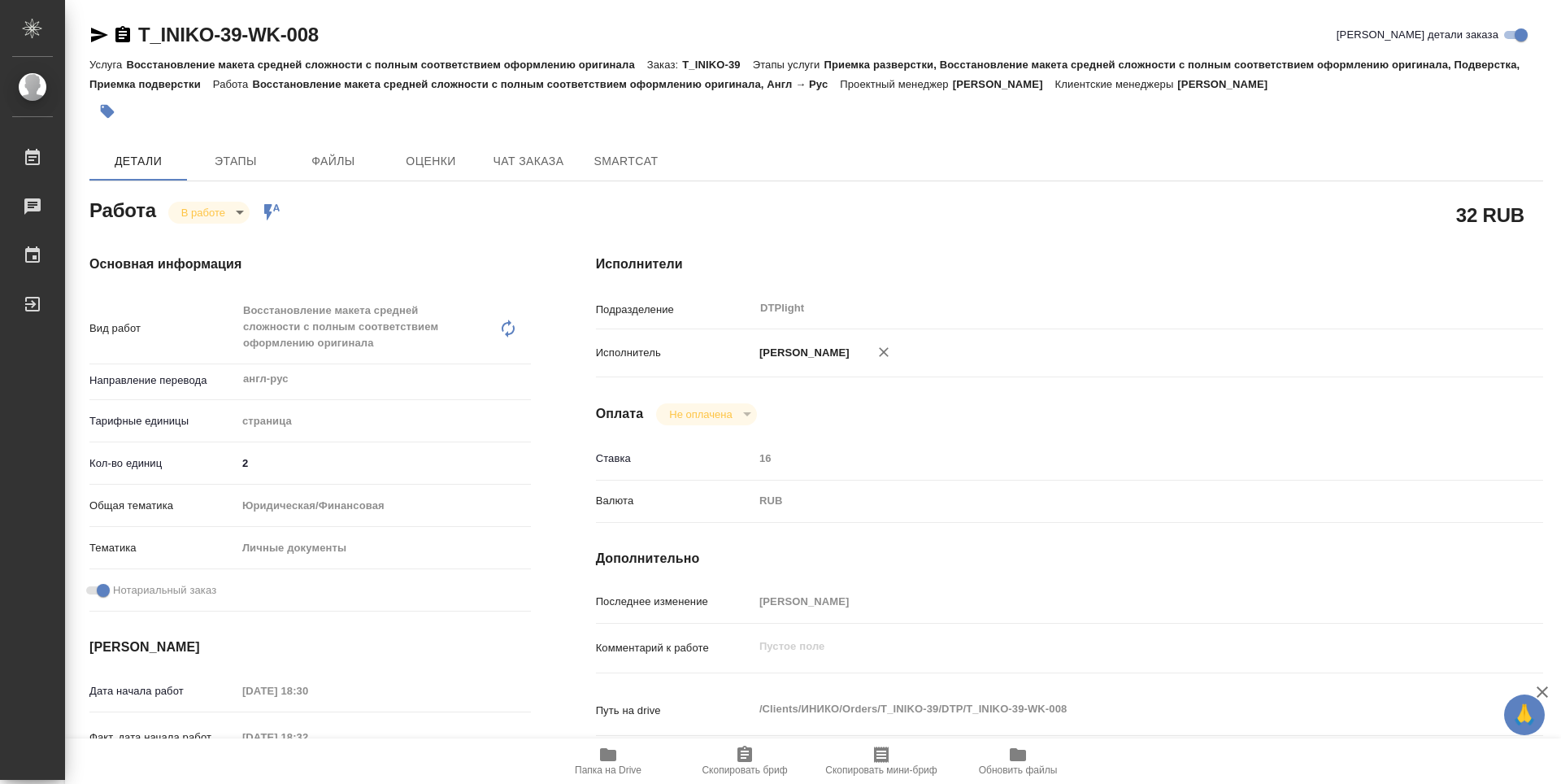
type textarea "x"
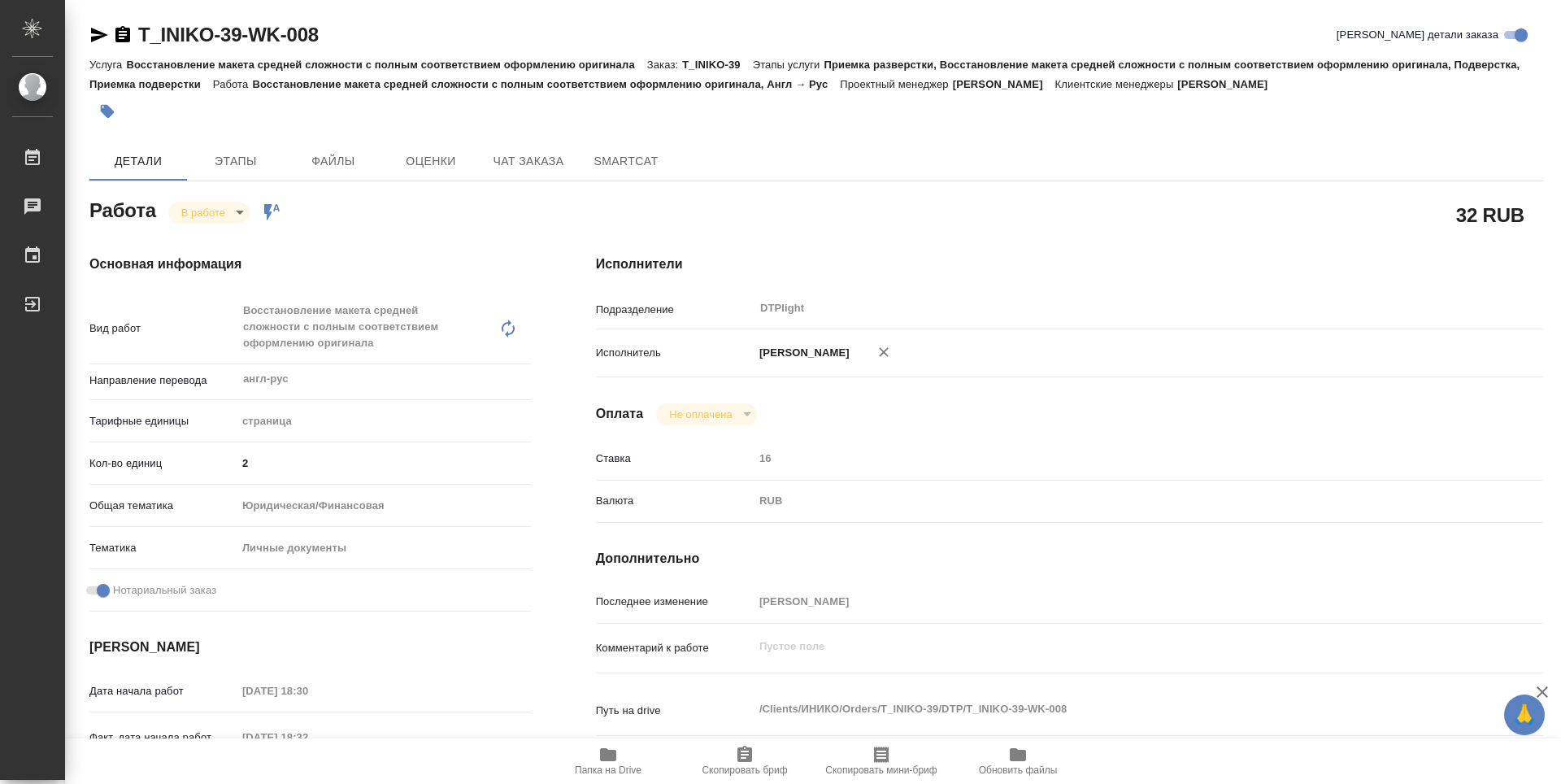
type textarea "x"
